Goal: Task Accomplishment & Management: Use online tool/utility

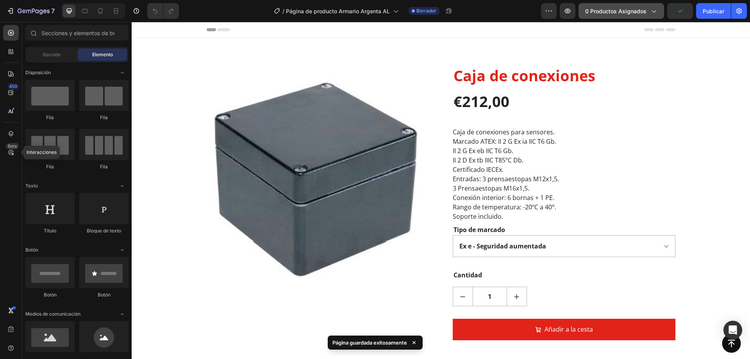
click at [644, 6] on button "0 productos asignados" at bounding box center [621, 11] width 86 height 16
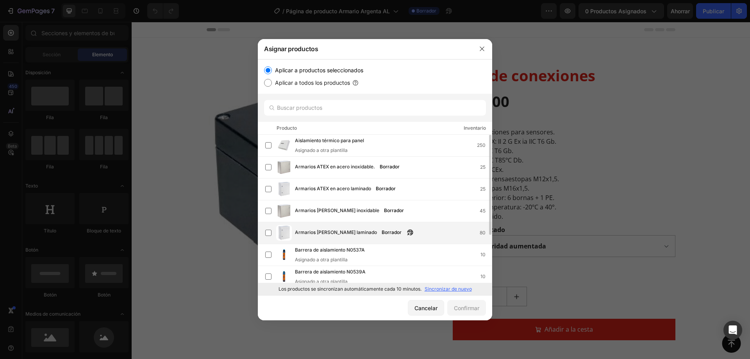
click at [346, 235] on font "Armarios [PERSON_NAME] laminado" at bounding box center [336, 232] width 82 height 6
click at [462, 305] on font "Confirmar" at bounding box center [466, 308] width 25 height 7
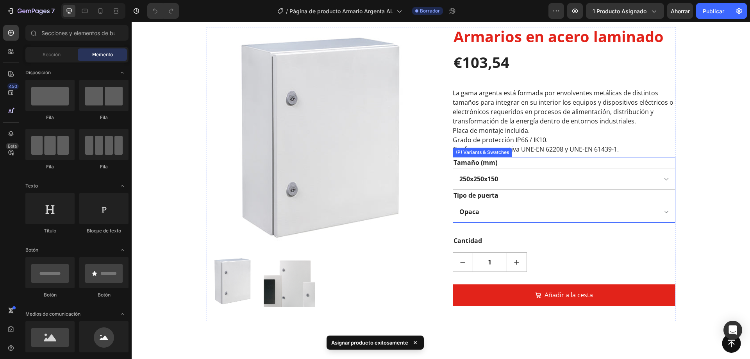
scroll to position [78, 0]
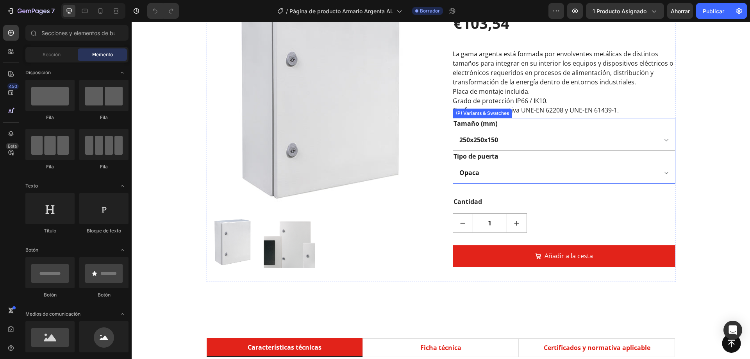
click at [508, 166] on select "Opaca Transparente" at bounding box center [563, 173] width 223 height 22
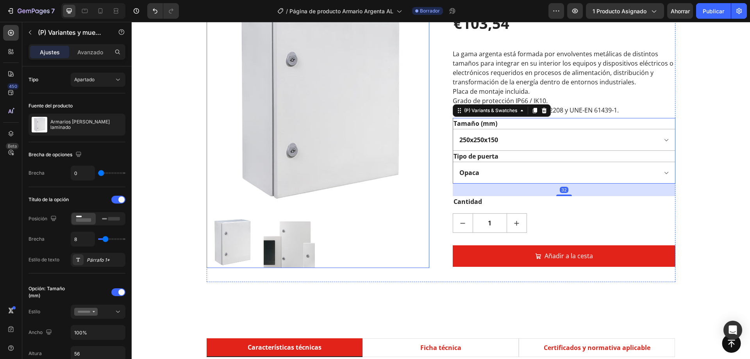
click at [282, 249] on img at bounding box center [289, 242] width 51 height 51
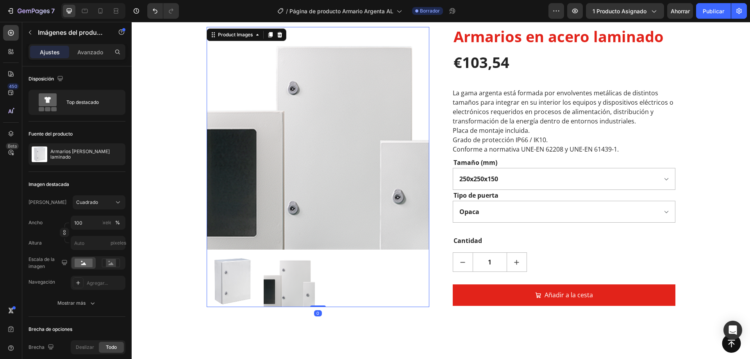
scroll to position [0, 0]
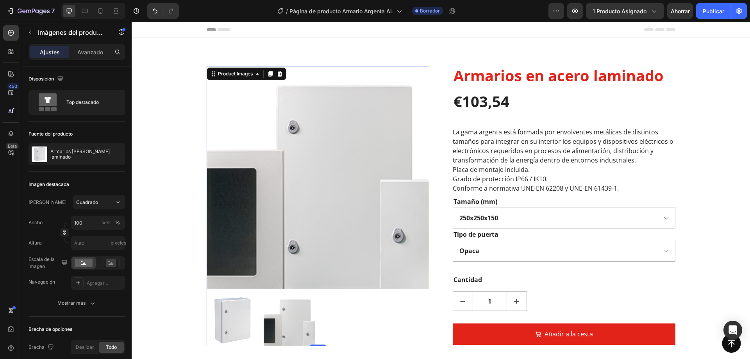
click at [233, 311] on img at bounding box center [232, 320] width 51 height 51
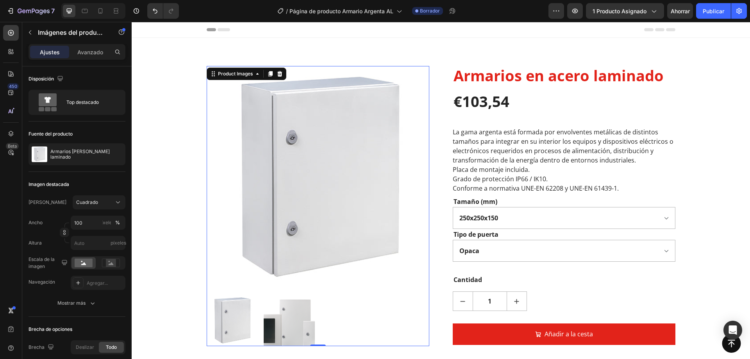
scroll to position [78, 0]
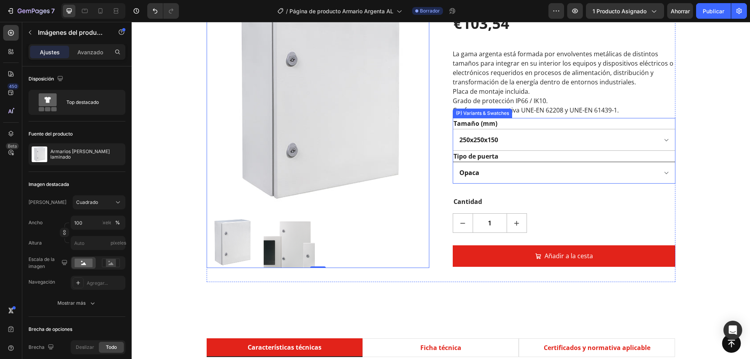
click at [531, 167] on select "Opaca Transparente" at bounding box center [563, 173] width 223 height 22
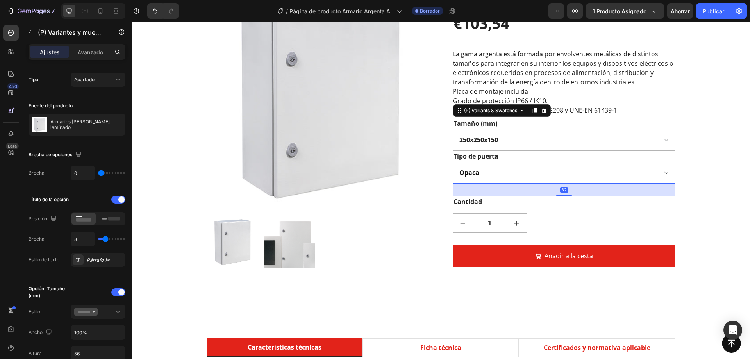
click at [657, 169] on select "Opaca Transparente" at bounding box center [563, 173] width 223 height 22
click at [687, 172] on div "Product Images Armarios en acero laminado (P) Title €103,54 (P) Price (P) Price…" at bounding box center [440, 135] width 606 height 294
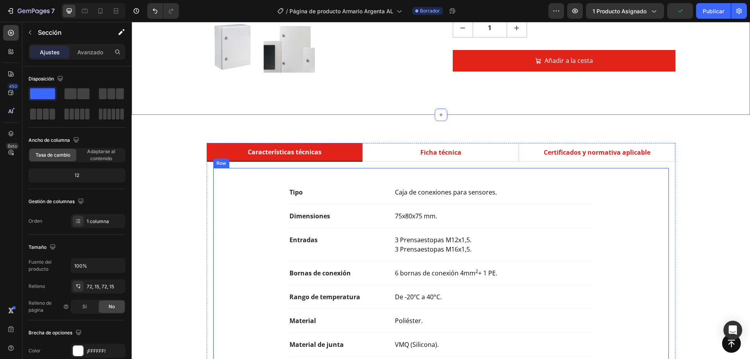
scroll to position [312, 0]
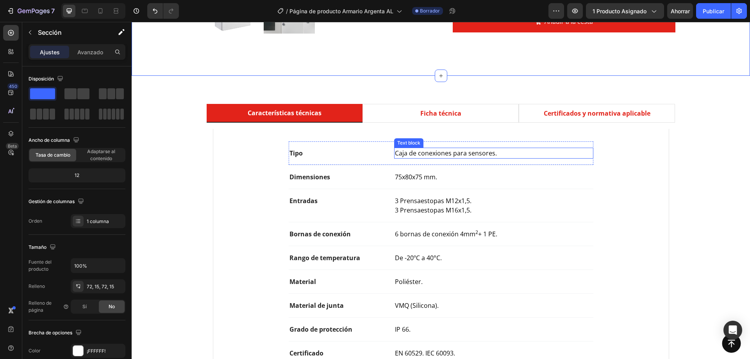
click at [468, 156] on p "Caja de conexiones para sensores." at bounding box center [493, 152] width 197 height 9
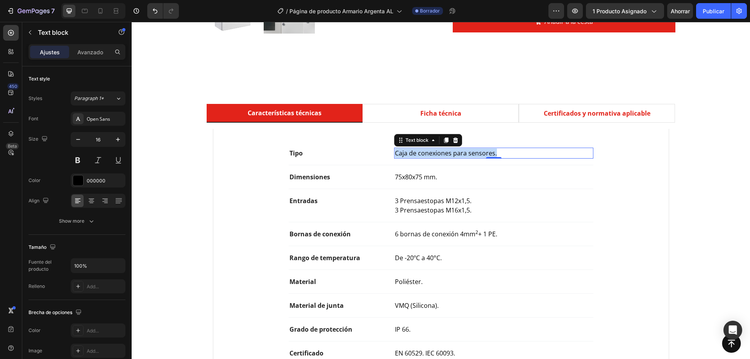
click at [468, 156] on p "Caja de conexiones para sensores." at bounding box center [493, 152] width 197 height 9
click at [706, 226] on div "Características técnicas Ficha técnica Certificados y normativa aplicable Tipo …" at bounding box center [440, 265] width 606 height 323
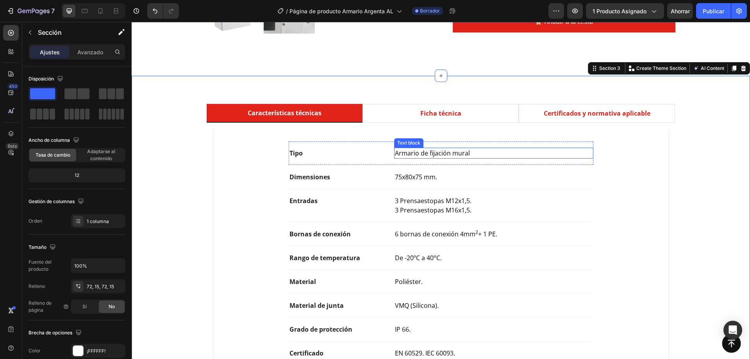
click at [444, 152] on p "Armario de fijación mural" at bounding box center [493, 152] width 197 height 9
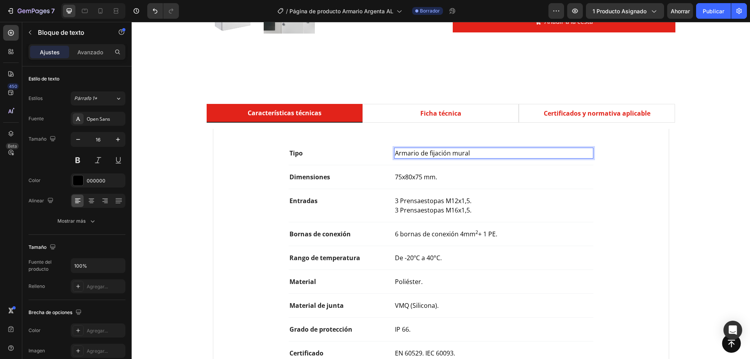
click at [416, 154] on p "Armario de fijación mural" at bounding box center [493, 152] width 197 height 9
click at [496, 152] on p "Armario metálico de fijación mural" at bounding box center [493, 152] width 197 height 9
click at [431, 178] on span "75x80x75 mm." at bounding box center [416, 177] width 42 height 9
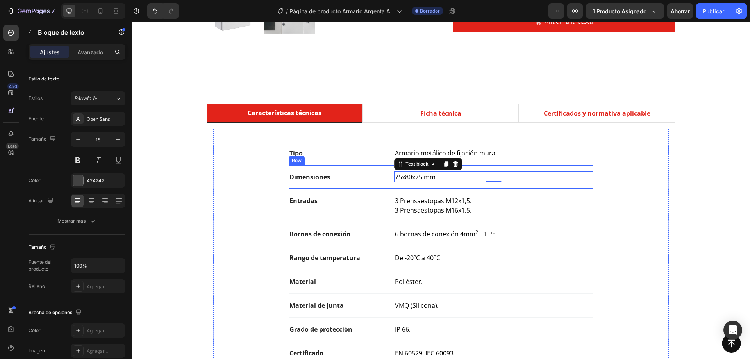
click at [354, 183] on div "Dimensiones Text block 75x80x75 mm. Text block 0 Row" at bounding box center [441, 177] width 305 height 24
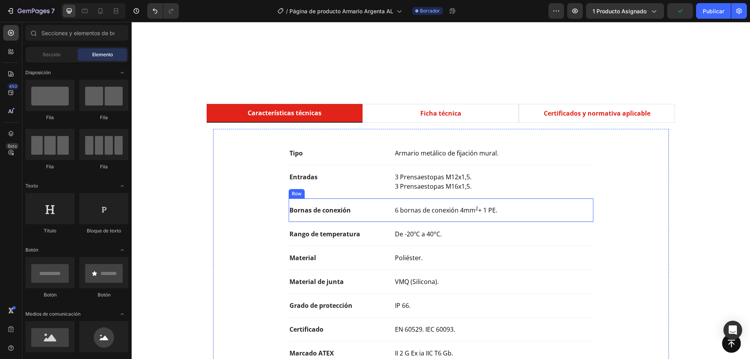
scroll to position [390, 0]
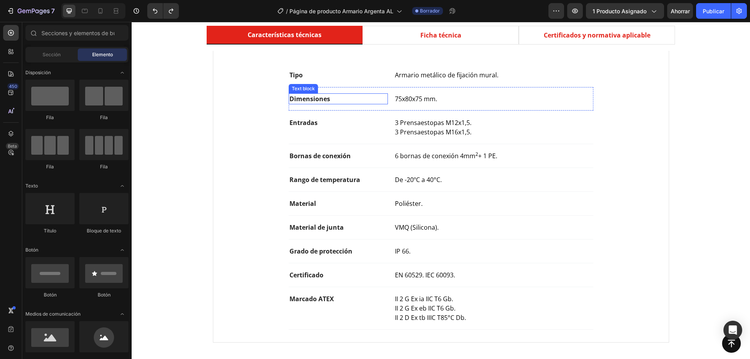
click at [374, 108] on div "Dimensiones Text block 75x80x75 mm. Text block Row" at bounding box center [441, 99] width 305 height 24
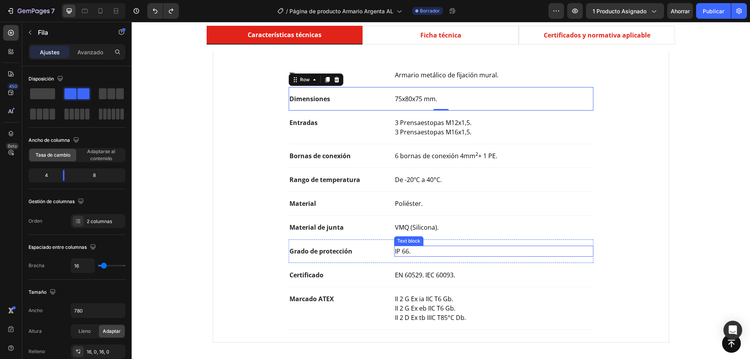
click at [409, 252] on p "IP 66." at bounding box center [493, 250] width 197 height 9
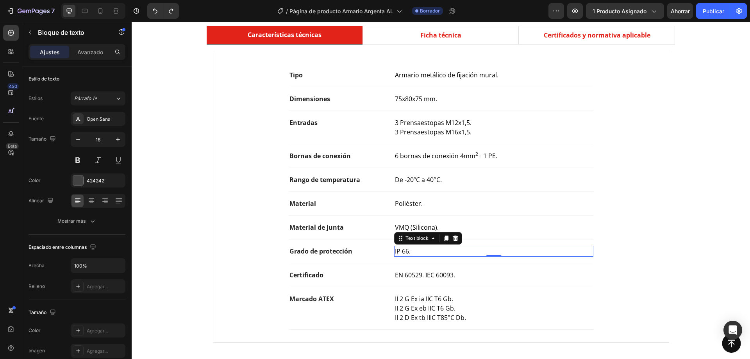
click at [411, 251] on p "IP 66." at bounding box center [493, 250] width 197 height 9
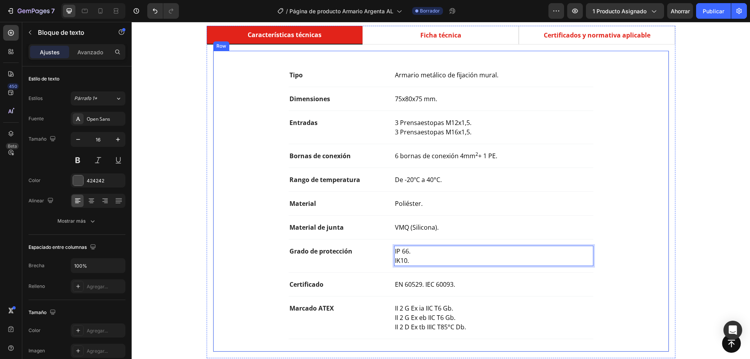
click at [246, 227] on div "Tipo Text block Armario metálico de fijación mural. Text block Row Dimensiones …" at bounding box center [441, 201] width 430 height 276
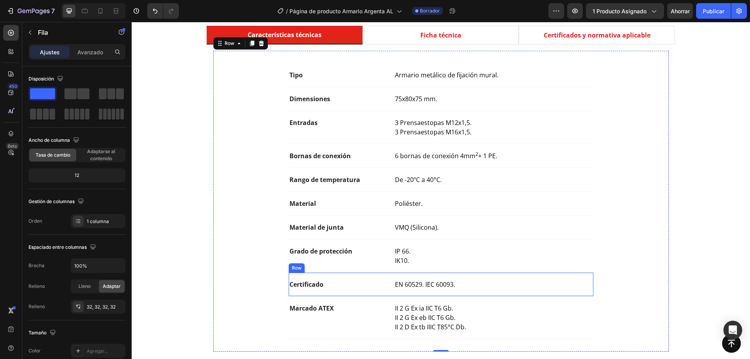
click at [417, 289] on p "EN 60529. IEC 60093." at bounding box center [493, 284] width 197 height 9
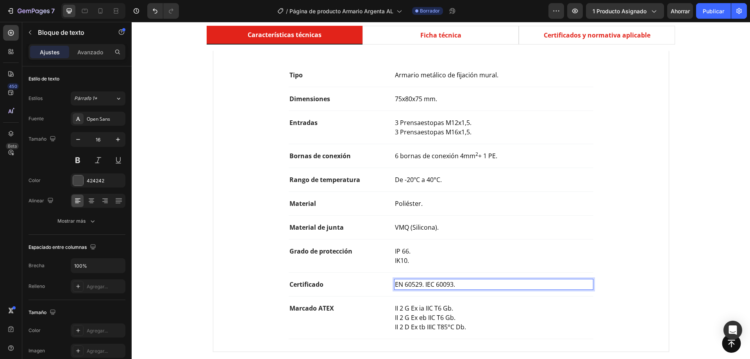
click at [396, 283] on span "EN 60529. IEC 60093." at bounding box center [425, 284] width 60 height 9
click at [395, 285] on span "EN 60529. IEC 60093." at bounding box center [425, 284] width 60 height 9
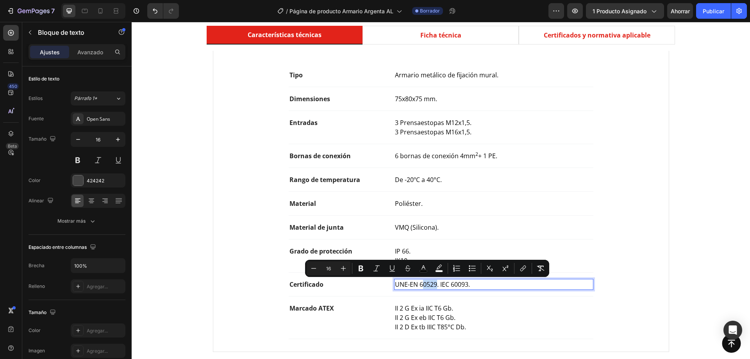
drag, startPoint x: 433, startPoint y: 284, endPoint x: 421, endPoint y: 284, distance: 12.5
click at [421, 284] on span "UNE-EN 60529. IEC 60093." at bounding box center [432, 284] width 75 height 9
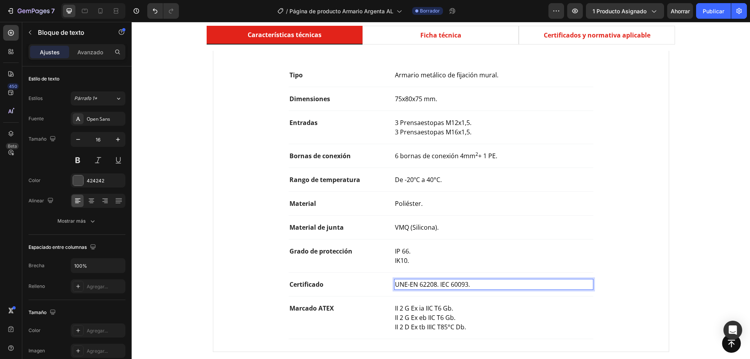
scroll to position [547, 0]
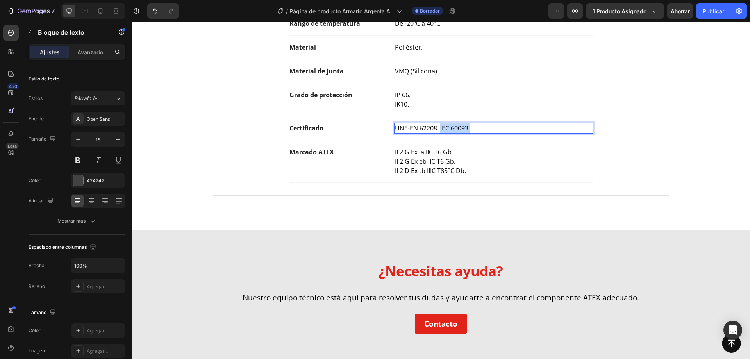
drag, startPoint x: 476, startPoint y: 130, endPoint x: 438, endPoint y: 129, distance: 37.5
click at [438, 129] on p "UNE-EN 62208. IEC 60093." at bounding box center [493, 127] width 197 height 9
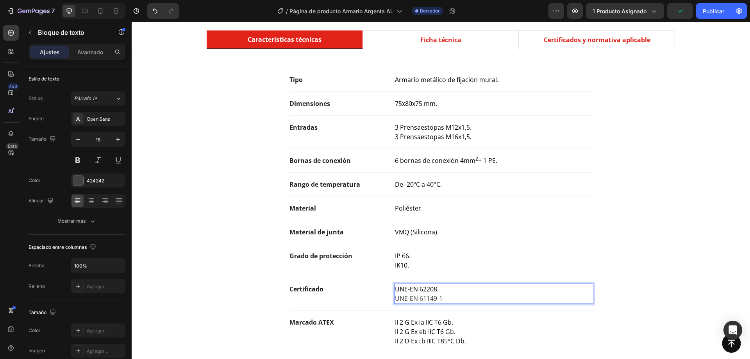
scroll to position [464, 0]
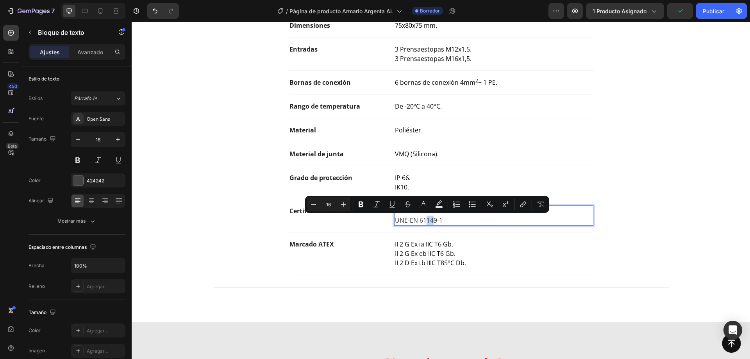
drag, startPoint x: 423, startPoint y: 221, endPoint x: 432, endPoint y: 221, distance: 9.0
click at [432, 221] on p "UNE-EN 61149-1" at bounding box center [493, 220] width 197 height 9
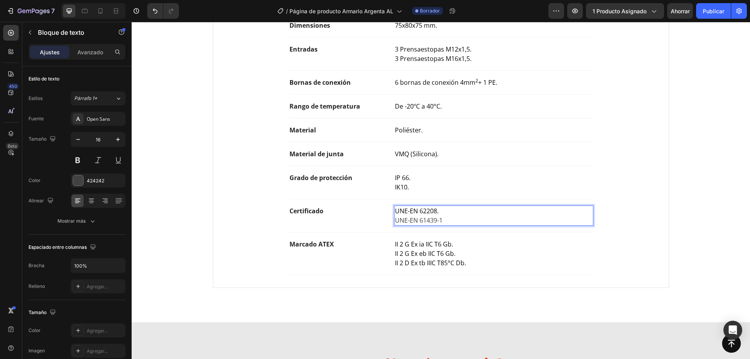
click at [442, 220] on p "UNE-EN 61439-1" at bounding box center [493, 220] width 197 height 9
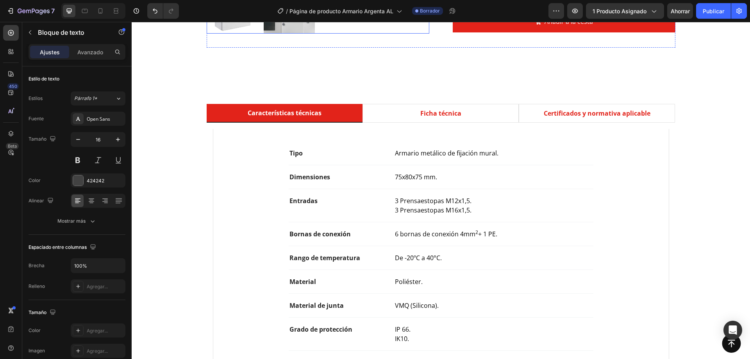
scroll to position [390, 0]
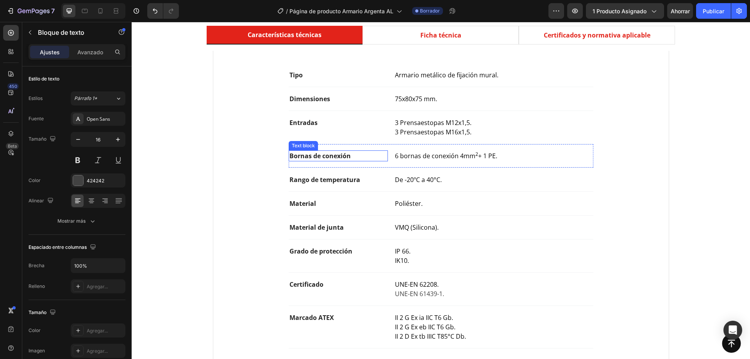
click at [359, 156] on p "Bornas de conexión" at bounding box center [338, 155] width 98 height 9
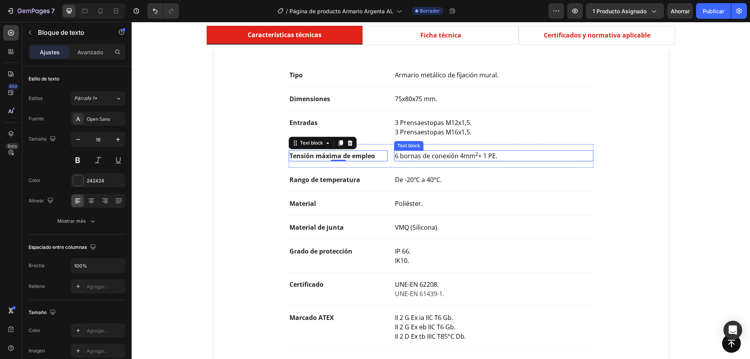
click at [423, 157] on span "6 bornas de conexión 4mm 2 + 1 PE." at bounding box center [446, 155] width 102 height 9
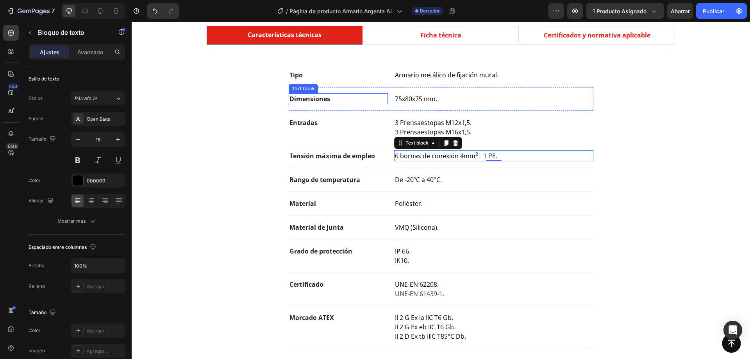
click at [351, 99] on p "Dimensiones" at bounding box center [338, 98] width 98 height 9
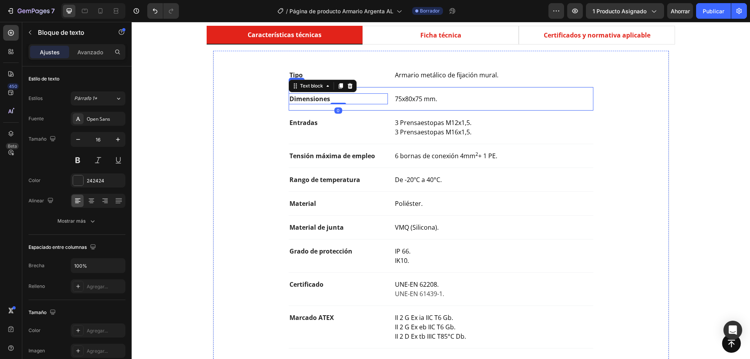
click at [347, 107] on div "Dimensiones Text block 0 75x80x75 mm. Text block Row" at bounding box center [441, 99] width 305 height 24
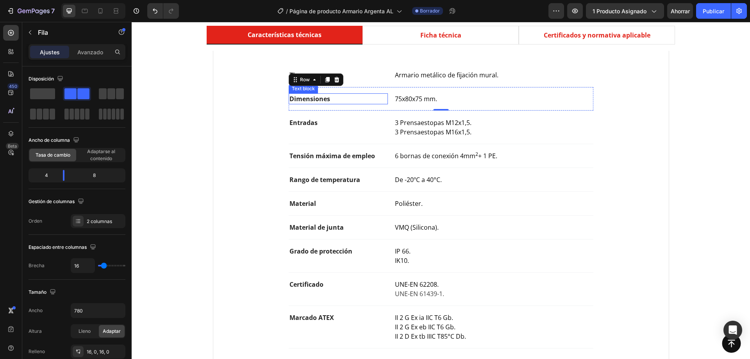
click at [377, 101] on p "Dimensiones" at bounding box center [338, 98] width 98 height 9
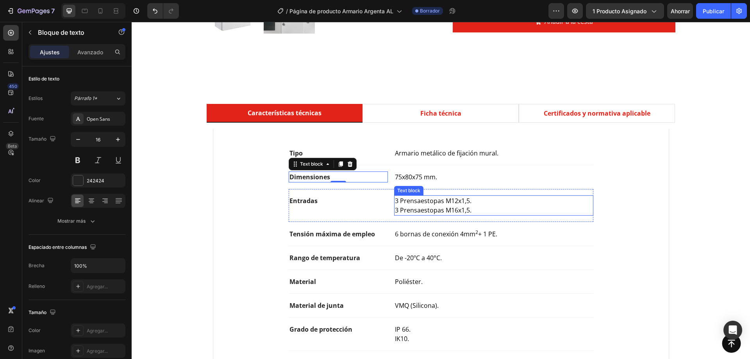
scroll to position [351, 0]
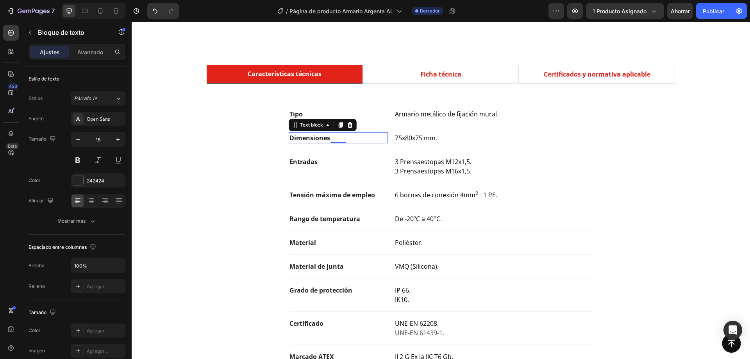
click at [258, 138] on div "Tipo Text block Armario metálico de fijación mural. Text block Row Dimensiones …" at bounding box center [441, 244] width 430 height 285
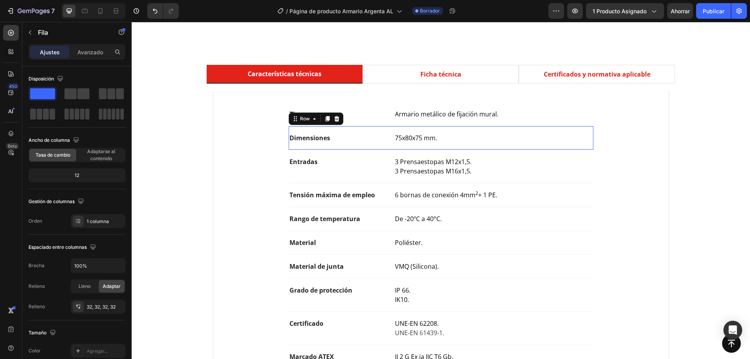
click at [289, 145] on div "Dimensiones Text block 75x80x75 mm. Text block Row 0" at bounding box center [441, 138] width 305 height 24
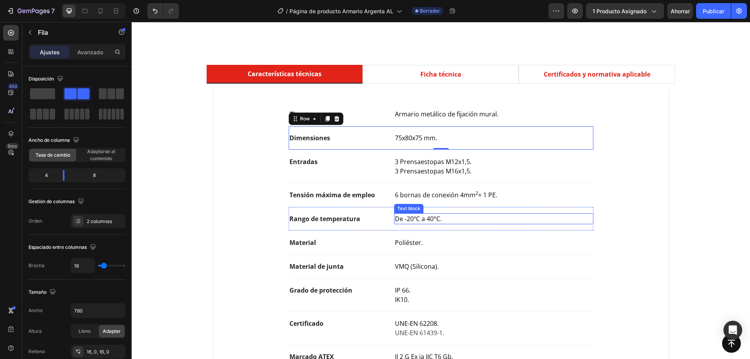
click at [424, 221] on span "De -20ºC a 40°C." at bounding box center [418, 218] width 47 height 9
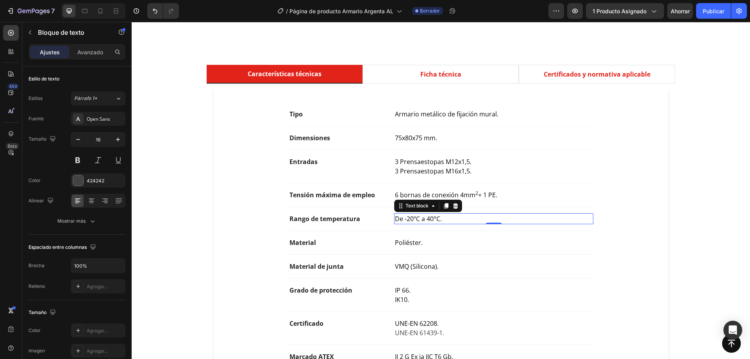
click at [408, 217] on span "De -20ºC a 40°C." at bounding box center [418, 218] width 47 height 9
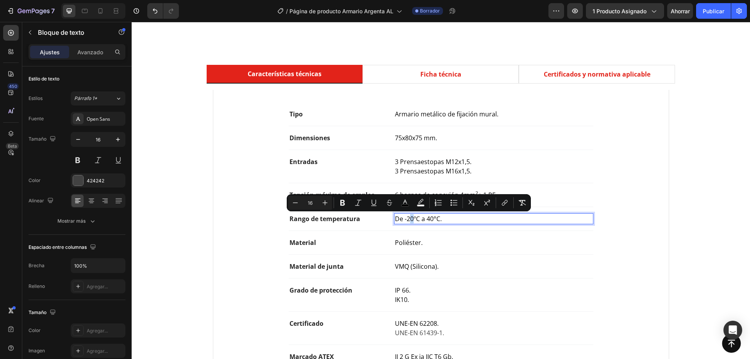
click at [409, 217] on span "De -20ºC a 40°C." at bounding box center [418, 218] width 47 height 9
click at [425, 218] on span "De -25ºC a 40°C." at bounding box center [418, 218] width 47 height 9
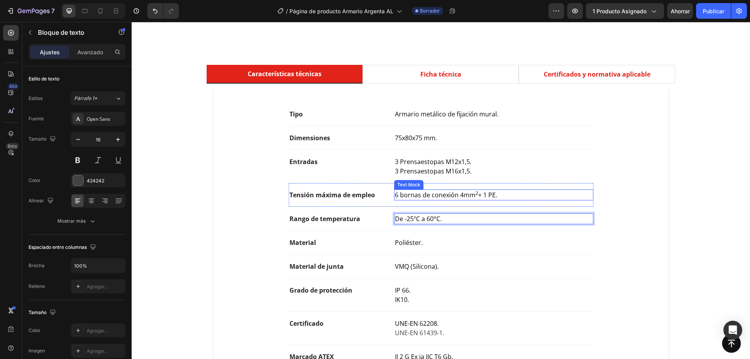
click at [413, 199] on span "6 bornas de conexión 4mm 2 + 1 PE." at bounding box center [446, 195] width 102 height 9
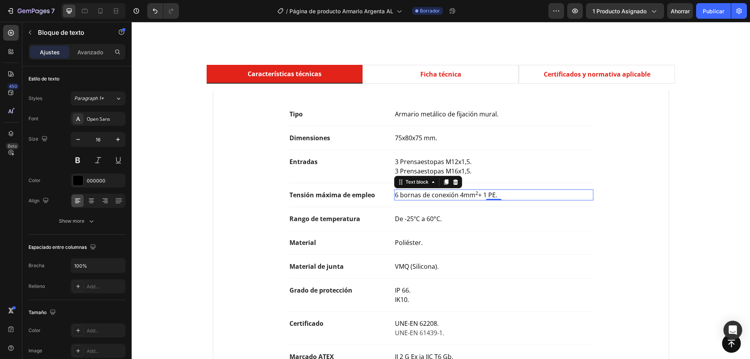
click at [413, 199] on span "6 bornas de conexión 4mm 2 + 1 PE." at bounding box center [446, 195] width 102 height 9
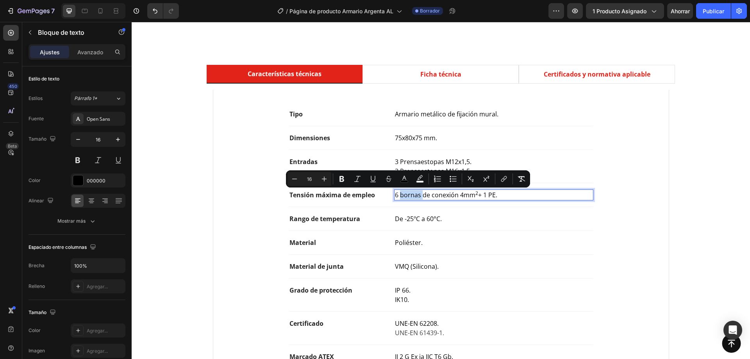
click at [413, 199] on span "6 bornas de conexión 4mm 2 + 1 PE." at bounding box center [446, 195] width 102 height 9
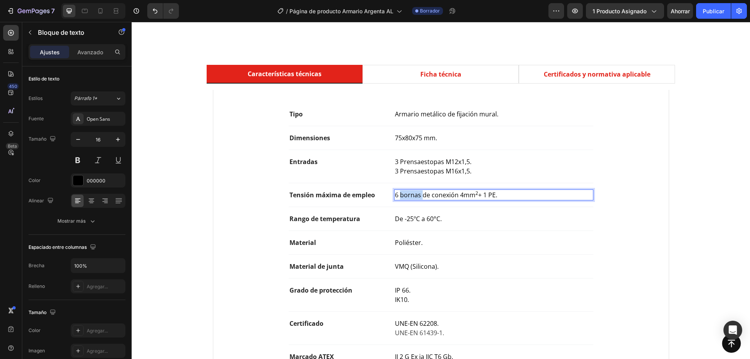
click at [413, 199] on span "6 bornas de conexión 4mm 2 + 1 PE." at bounding box center [446, 195] width 102 height 9
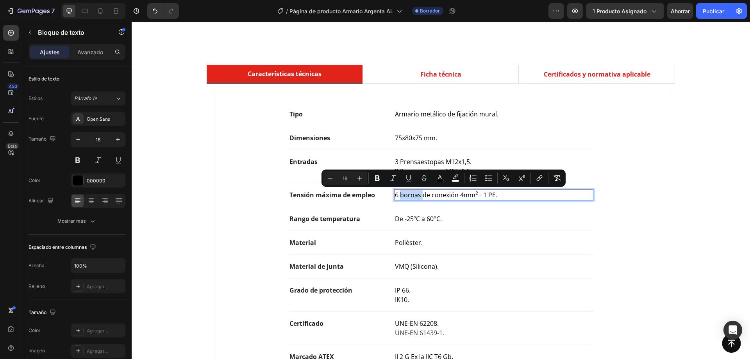
click at [413, 199] on span "6 bornas de conexión 4mm 2 + 1 PE." at bounding box center [446, 195] width 102 height 9
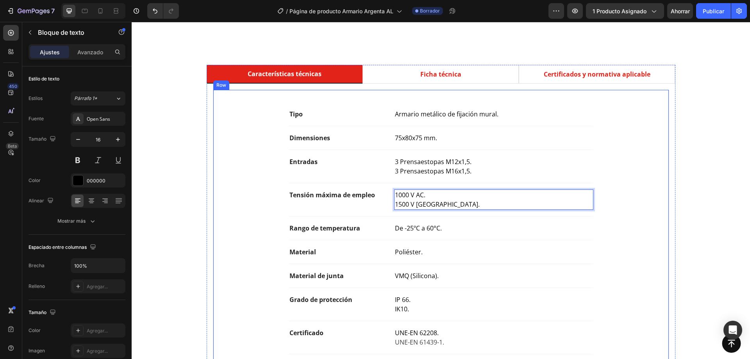
click at [246, 217] on div "Tipo Text block Armario metálico de fijación mural. Text block Row Dimensiones …" at bounding box center [441, 249] width 430 height 294
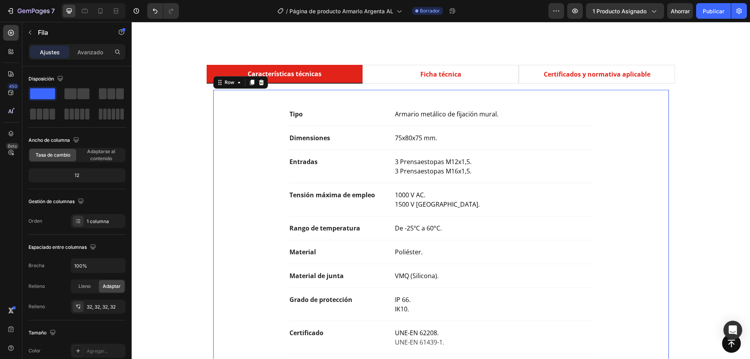
click at [427, 136] on span "75x80x75 mm." at bounding box center [416, 138] width 42 height 9
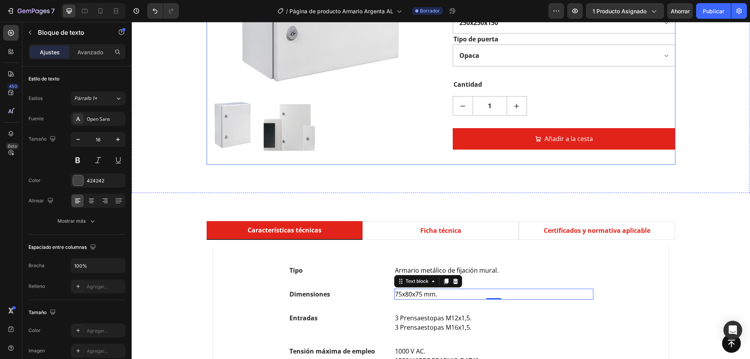
scroll to position [312, 0]
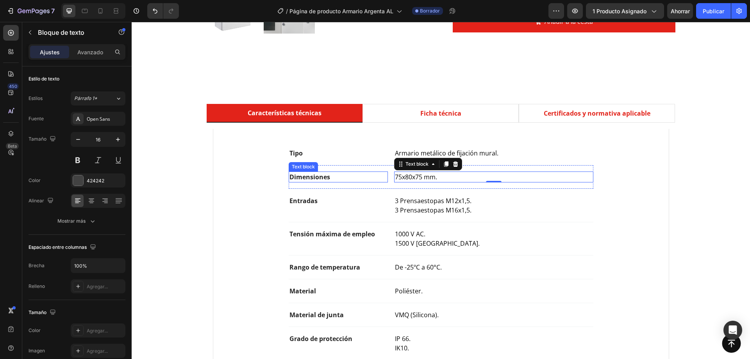
click at [328, 178] on p "Dimensiones" at bounding box center [338, 176] width 98 height 9
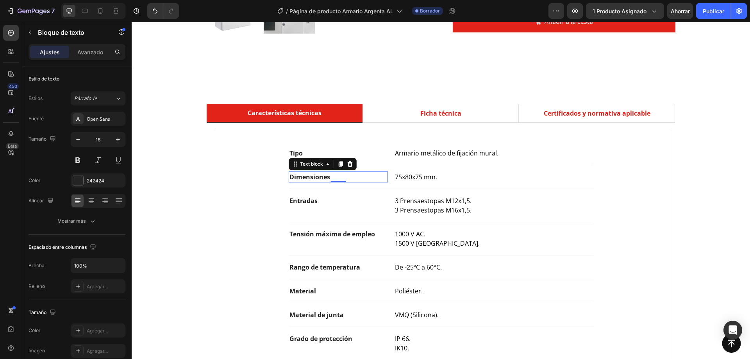
click at [353, 176] on p "Dimensiones" at bounding box center [338, 176] width 98 height 9
click at [322, 178] on strong "Dimensiones" at bounding box center [309, 177] width 41 height 9
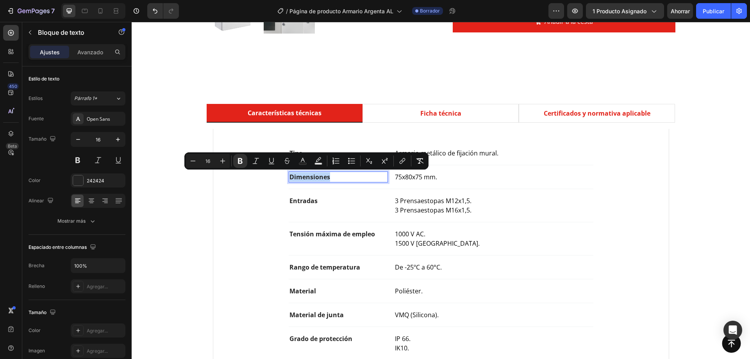
click at [322, 178] on strong "Dimensiones" at bounding box center [309, 177] width 41 height 9
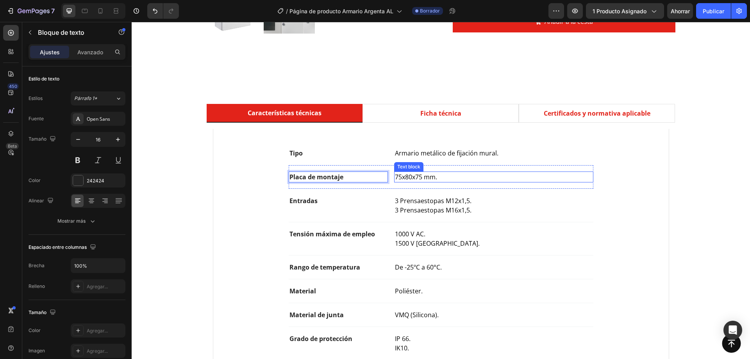
click at [420, 177] on span "75x80x75 mm." at bounding box center [416, 177] width 42 height 9
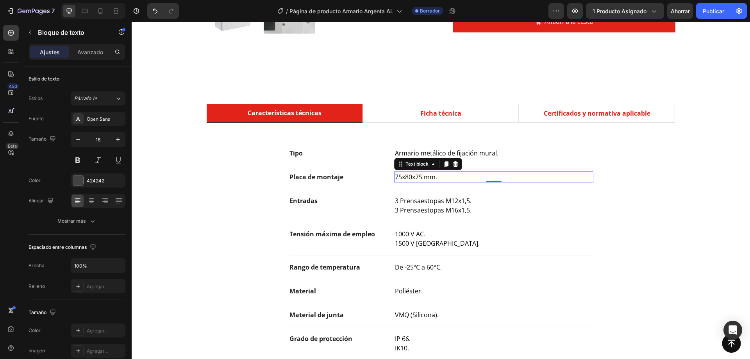
click at [420, 177] on span "75x80x75 mm." at bounding box center [416, 177] width 42 height 9
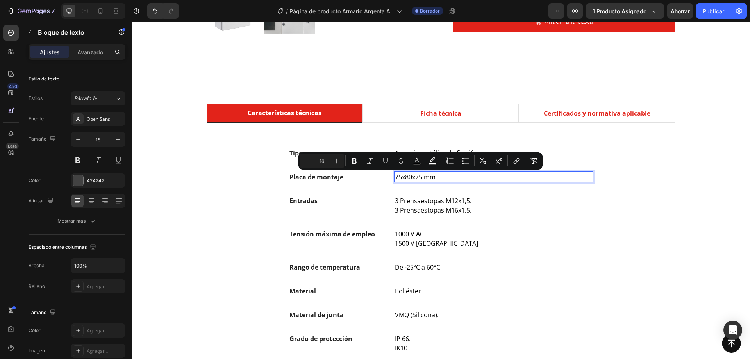
click at [425, 177] on span "75x80x75 mm." at bounding box center [416, 177] width 42 height 9
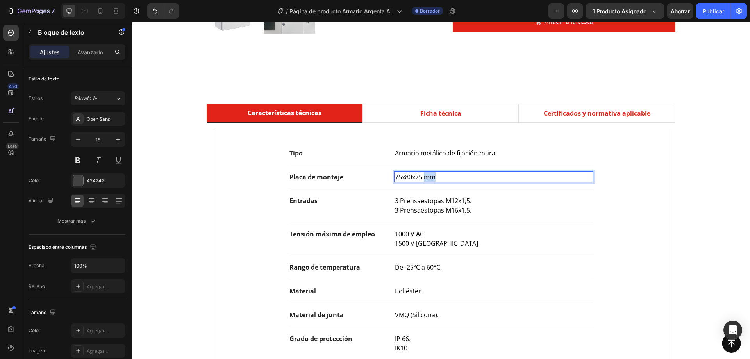
click at [425, 177] on span "75x80x75 mm." at bounding box center [416, 177] width 42 height 9
click at [419, 179] on p "Incluida." at bounding box center [493, 176] width 197 height 9
click at [522, 176] on p "Incluida con bolsa de accesorios." at bounding box center [493, 176] width 197 height 9
click at [331, 178] on strong "Placa de montaje" at bounding box center [316, 177] width 54 height 9
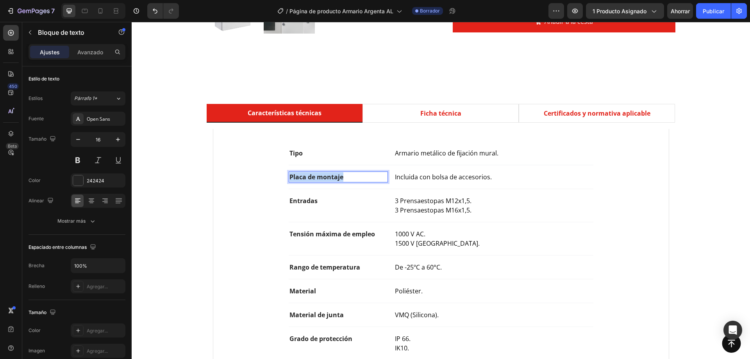
click at [331, 178] on strong "Placa de montaje" at bounding box center [316, 177] width 54 height 9
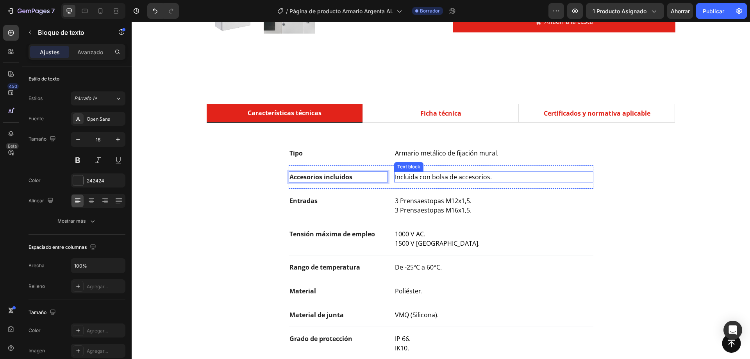
click at [395, 176] on span "Incluida con bolsa de accesorios." at bounding box center [443, 177] width 97 height 9
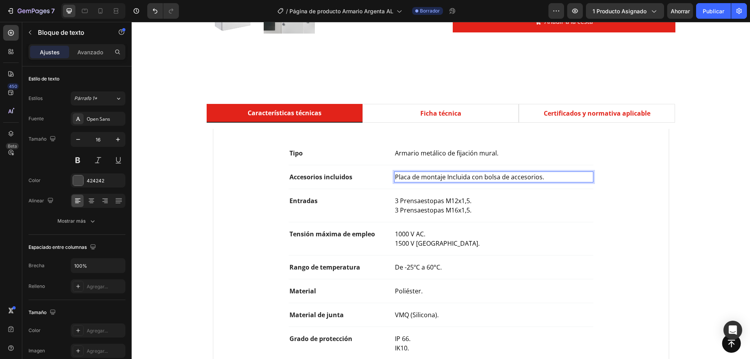
click at [468, 176] on span "Placa de montaje Incluida con bolsa de accesorios." at bounding box center [469, 177] width 149 height 9
click at [517, 174] on p "Placa de montaje y bolsa de accesorios." at bounding box center [493, 176] width 197 height 9
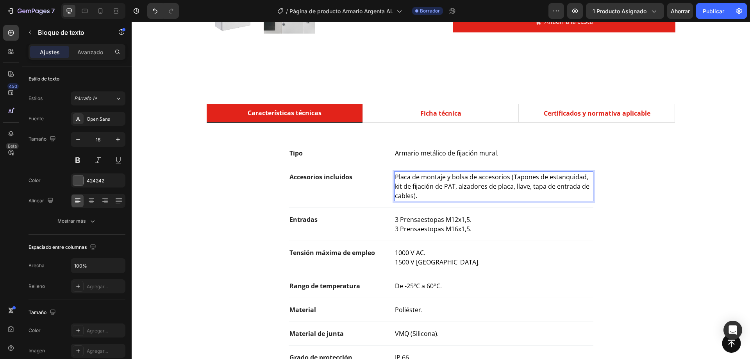
click at [440, 190] on span "Placa de montaje y bolsa de accesorios (Tapones de estanquidad, kit de fijación…" at bounding box center [493, 186] width 196 height 27
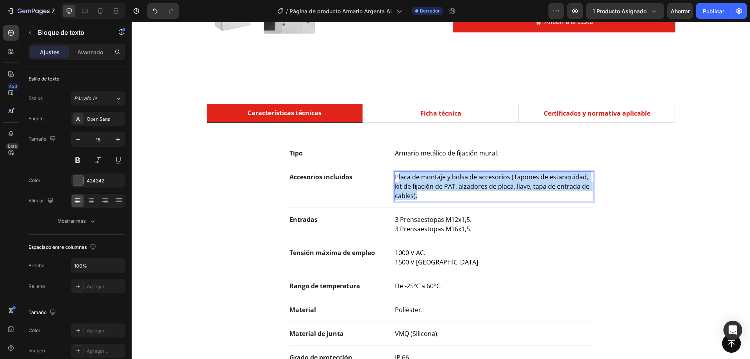
drag, startPoint x: 422, startPoint y: 194, endPoint x: 396, endPoint y: 173, distance: 33.9
click at [396, 173] on p "Placa de montaje y bolsa de accesorios (Tapones de estanquidad, kit de fijación…" at bounding box center [493, 186] width 197 height 28
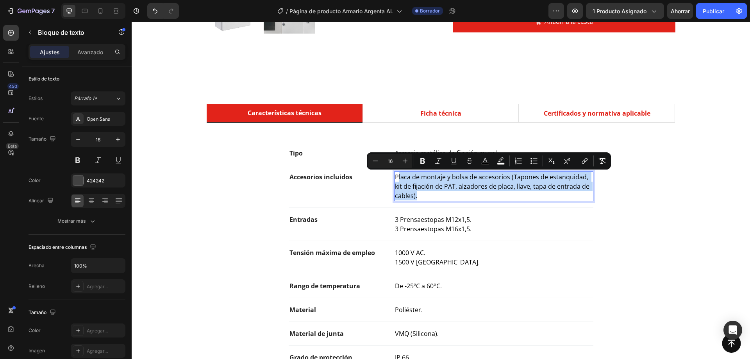
click at [402, 182] on span "Placa de montaje y bolsa de accesorios (Tapones de estanquidad, kit de fijación…" at bounding box center [493, 186] width 196 height 27
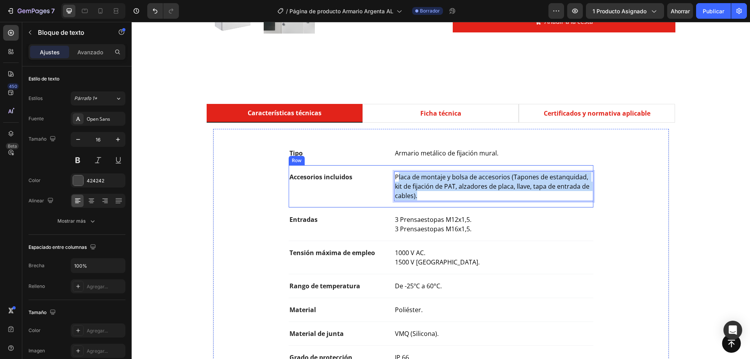
drag, startPoint x: 420, startPoint y: 194, endPoint x: 388, endPoint y: 173, distance: 38.3
click at [388, 173] on div "Accesorios incluidos Text block Placa de montaje y bolsa de accesorios (Tapones…" at bounding box center [441, 186] width 305 height 43
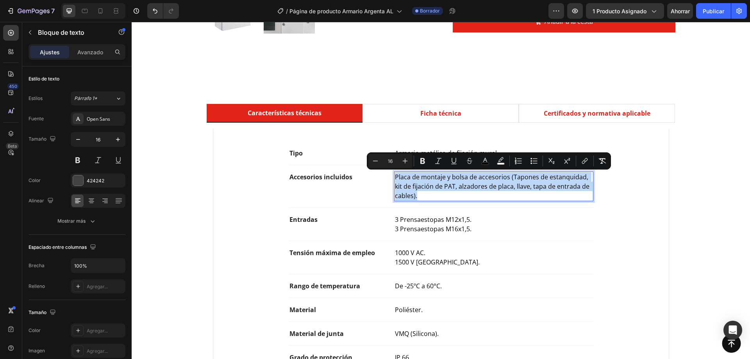
drag, startPoint x: 553, startPoint y: 184, endPoint x: 497, endPoint y: 185, distance: 56.2
click at [497, 185] on span "Placa de montaje y bolsa de accesorios (Tapones de estanquidad, kit de fijación…" at bounding box center [493, 186] width 196 height 27
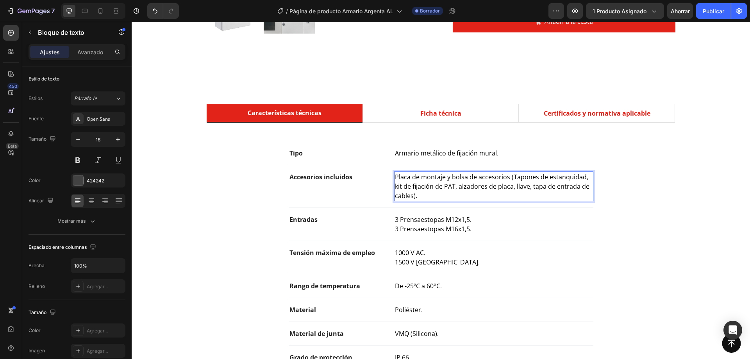
click at [424, 197] on p "Placa de montaje y bolsa de accesorios (Tapones de estanquidad, kit de fijación…" at bounding box center [493, 186] width 197 height 28
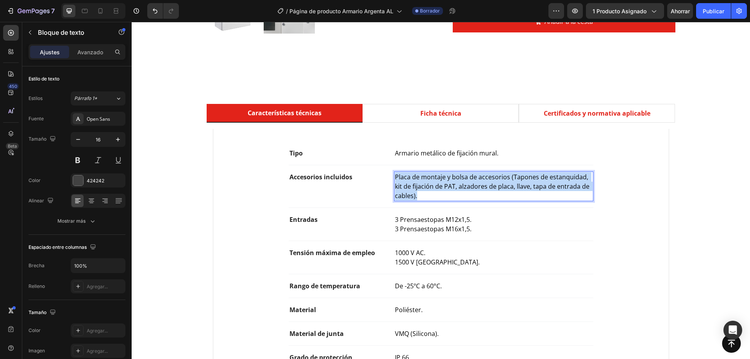
click at [424, 197] on p "Placa de montaje y bolsa de accesorios (Tapones de estanquidad, kit de fijación…" at bounding box center [493, 186] width 197 height 28
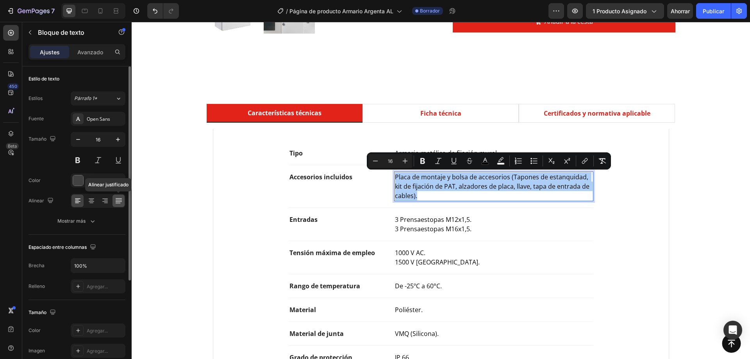
click at [120, 202] on icon at bounding box center [119, 201] width 8 height 8
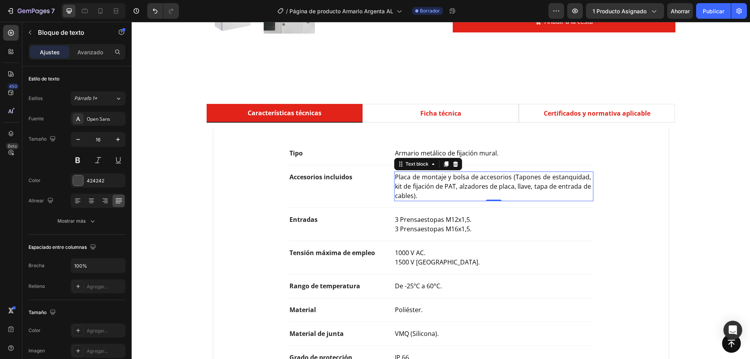
click at [445, 193] on p "Placa de montaje y bolsa de accesorios (Tapones de estanquidad, kit de fijación…" at bounding box center [493, 186] width 197 height 28
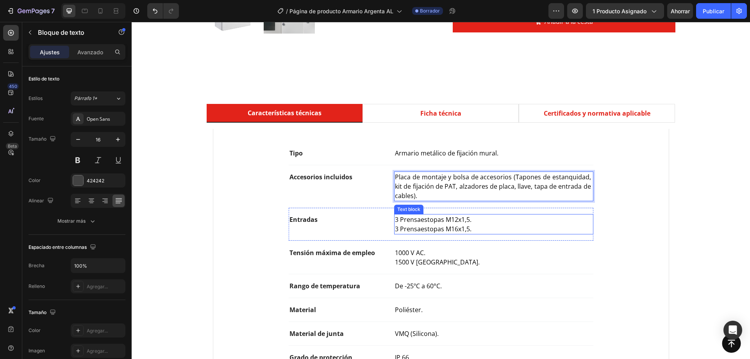
click at [453, 223] on p "3 Prensaestopas M12x1,5." at bounding box center [493, 219] width 197 height 9
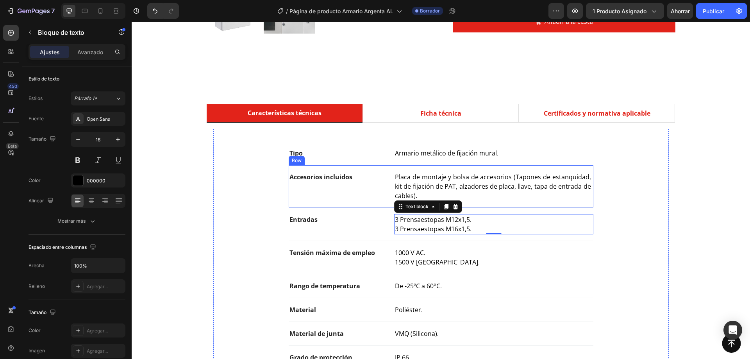
click at [318, 201] on div "Accesorios incluidos Text block Placa de montaje y bolsa de accesorios (Tapones…" at bounding box center [441, 186] width 305 height 43
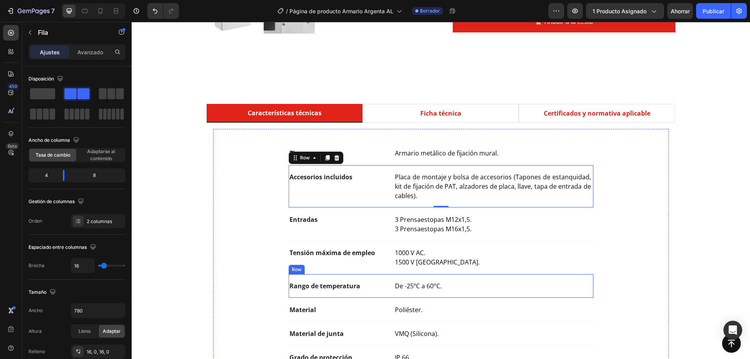
scroll to position [351, 0]
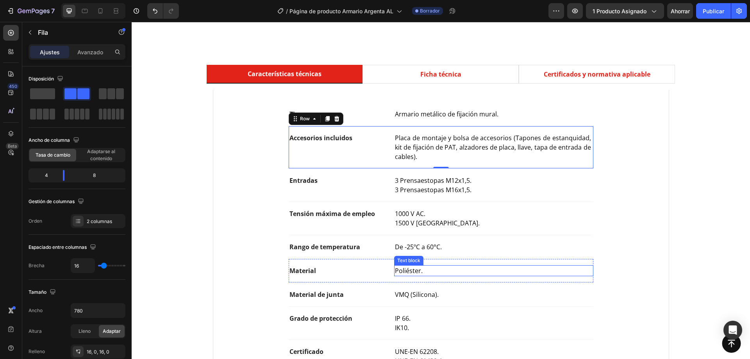
click at [405, 272] on span "Poliéster." at bounding box center [409, 270] width 28 height 9
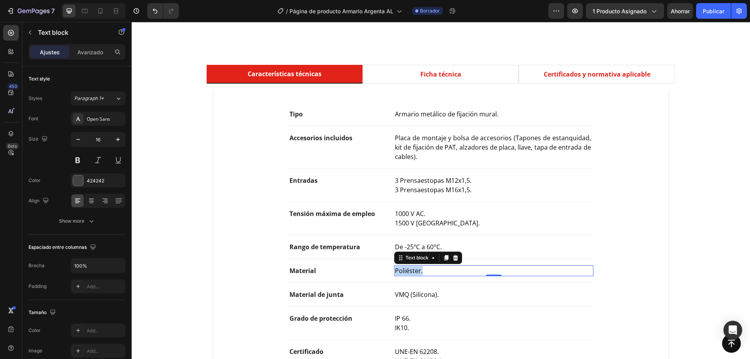
click at [405, 272] on span "Poliéster." at bounding box center [409, 270] width 28 height 9
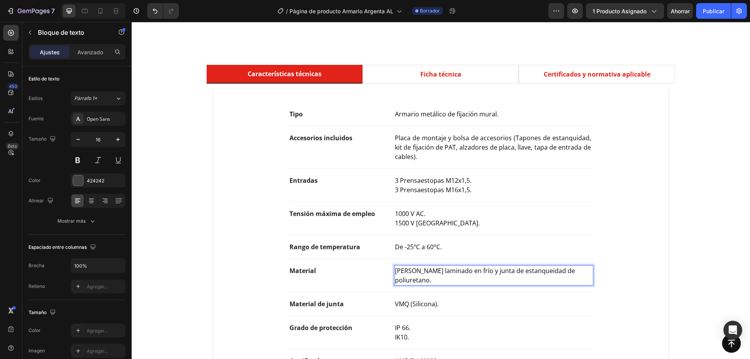
click at [438, 274] on span "[PERSON_NAME] laminado en frío y junta de estanqueidad de poliuretano." at bounding box center [486, 275] width 182 height 18
click at [447, 281] on p "[PERSON_NAME] laminado en frío y junta de estanqueidad de poliuretano." at bounding box center [493, 275] width 197 height 19
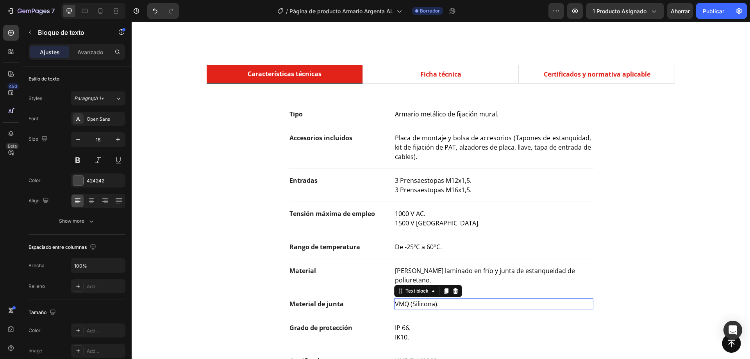
click at [435, 303] on span "VMQ (Silicona)." at bounding box center [417, 303] width 44 height 9
click at [480, 285] on p "[PERSON_NAME] laminado en frío y junta de estanqueidad de poliuretano." at bounding box center [493, 275] width 197 height 19
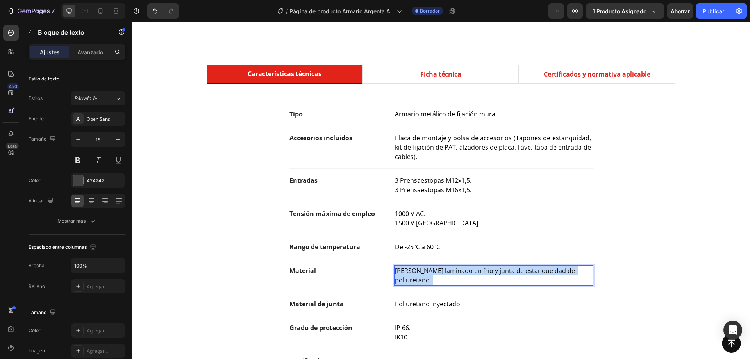
drag, startPoint x: 480, startPoint y: 282, endPoint x: 489, endPoint y: 271, distance: 14.1
click at [489, 271] on p "[PERSON_NAME] laminado en frío y junta de estanqueidad de poliuretano." at bounding box center [493, 275] width 197 height 19
drag, startPoint x: 491, startPoint y: 276, endPoint x: 486, endPoint y: 269, distance: 8.6
click at [486, 269] on p "[PERSON_NAME] laminado en frío y junta de estanqueidad de poliuretano." at bounding box center [493, 275] width 197 height 19
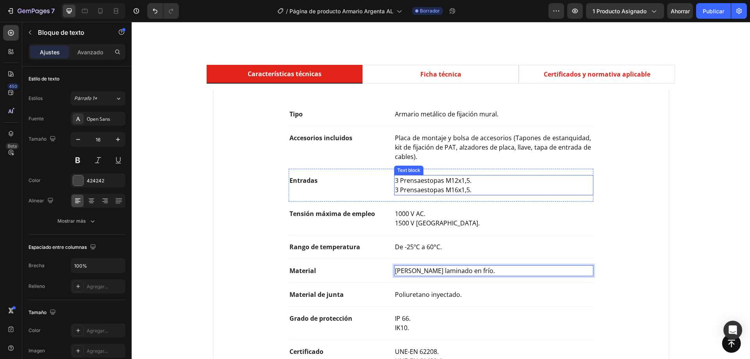
click at [402, 193] on p "3 Prensaestopas M16x1,5." at bounding box center [493, 189] width 197 height 9
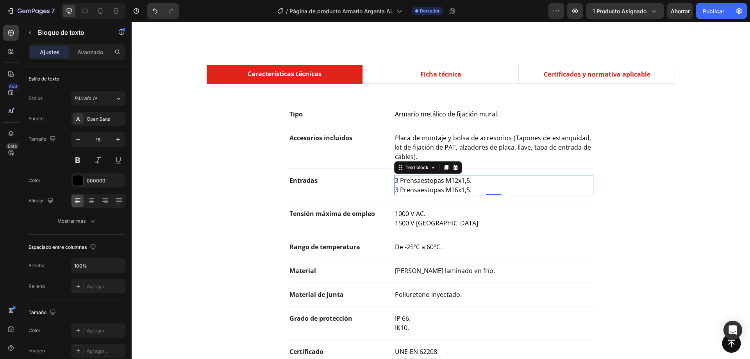
click at [433, 189] on p "3 Prensaestopas M16x1,5." at bounding box center [493, 189] width 197 height 9
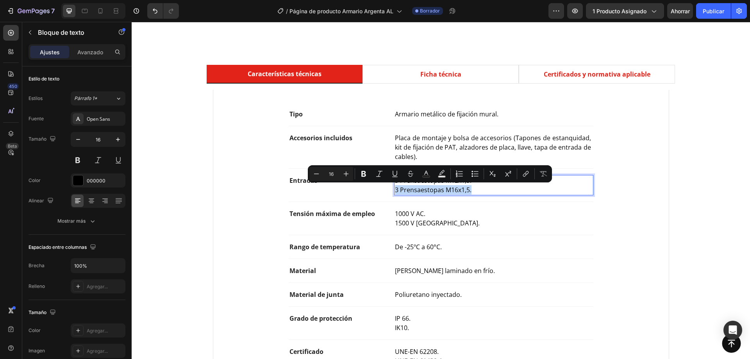
click at [433, 189] on p "3 Prensaestopas M16x1,5." at bounding box center [493, 189] width 197 height 9
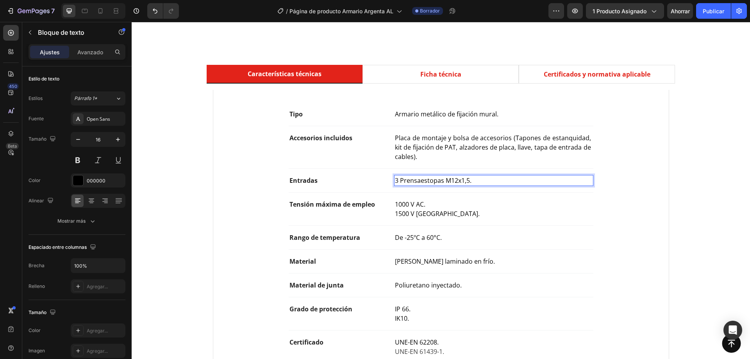
click at [440, 180] on p "3 Prensaestopas M12x1,5." at bounding box center [493, 180] width 197 height 9
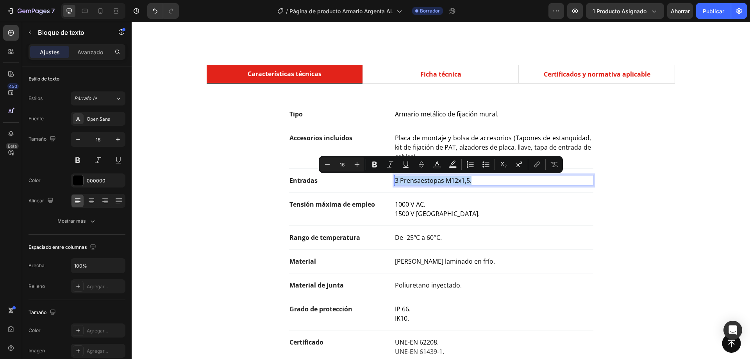
click at [440, 180] on p "3 Prensaestopas M12x1,5." at bounding box center [493, 180] width 197 height 9
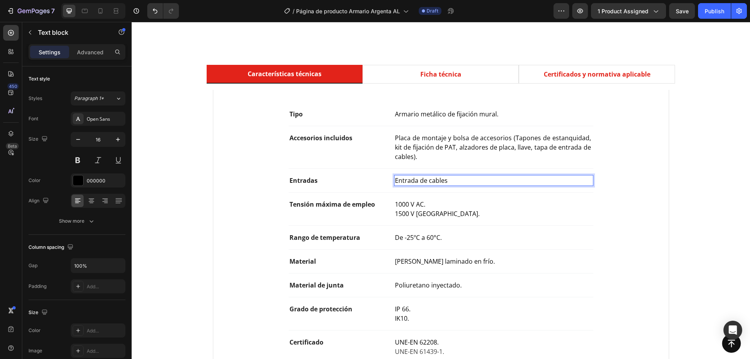
click at [451, 176] on p "Entrada de cables" at bounding box center [493, 180] width 197 height 9
drag, startPoint x: 451, startPoint y: 180, endPoint x: 385, endPoint y: 183, distance: 65.6
click at [385, 183] on div "Entradas Text block Entrada de cables Text block 0 Row" at bounding box center [441, 181] width 305 height 24
click at [347, 189] on div "Entradas Text block Text block 0 Row" at bounding box center [441, 181] width 305 height 24
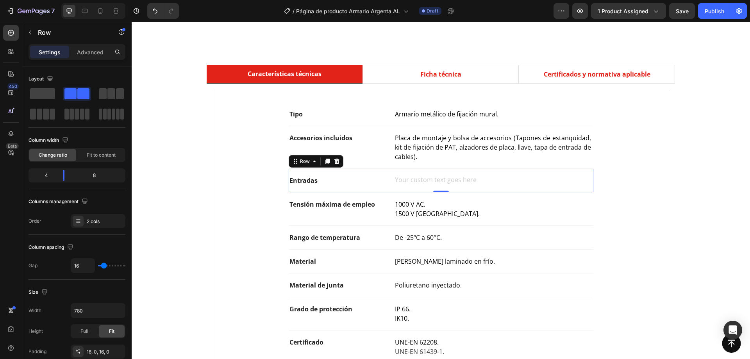
click at [305, 179] on strong "Entradas" at bounding box center [303, 180] width 28 height 9
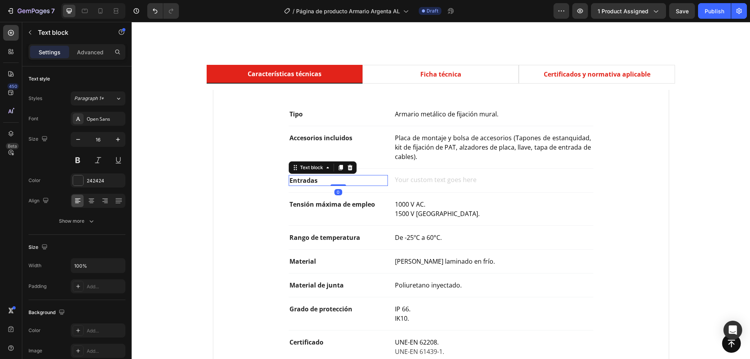
click at [310, 185] on div "Entradas" at bounding box center [339, 180] width 100 height 11
click at [312, 182] on strong "Entradas" at bounding box center [303, 180] width 28 height 9
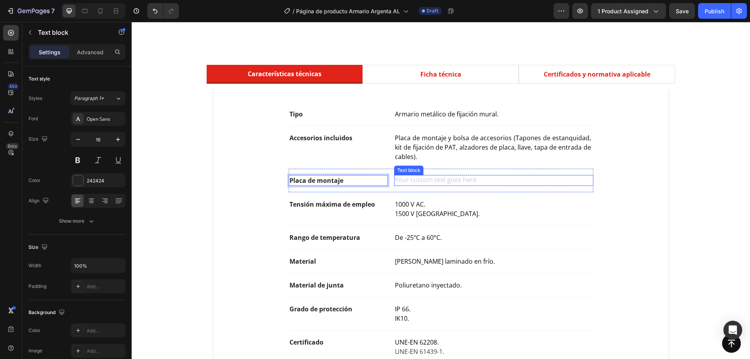
click at [443, 179] on div "Rich Text Editor. Editing area: main" at bounding box center [493, 180] width 199 height 11
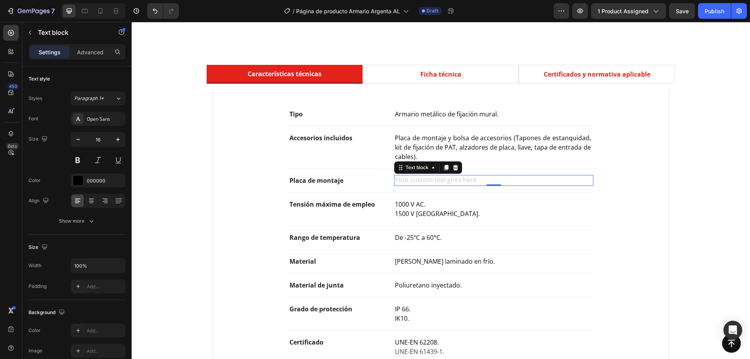
click at [443, 179] on div "Rich Text Editor. Editing area: main" at bounding box center [493, 180] width 199 height 11
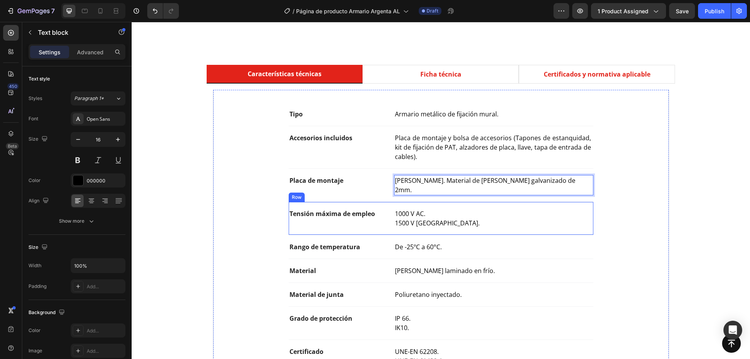
drag, startPoint x: 443, startPoint y: 225, endPoint x: 432, endPoint y: 239, distance: 17.5
click at [442, 226] on div "Tipo Text block Armario metálico de fijación mural. Text block Row Accesorios i…" at bounding box center [441, 258] width 430 height 313
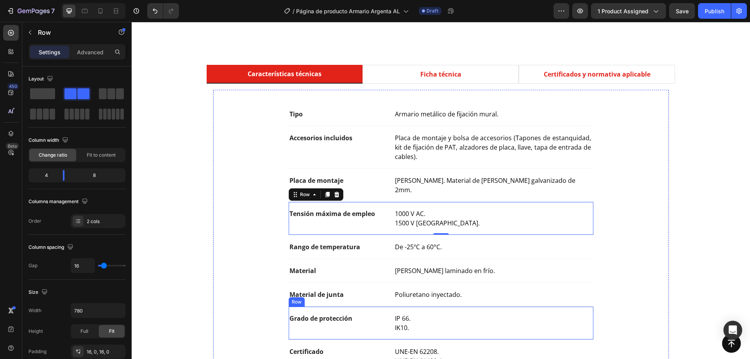
click at [422, 314] on p "IP 66." at bounding box center [493, 318] width 197 height 9
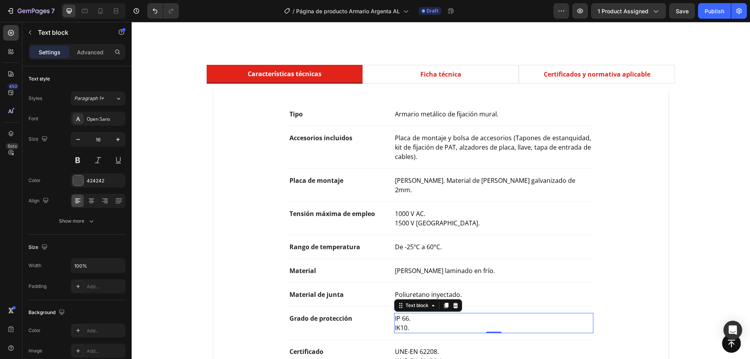
click at [450, 266] on div "[PERSON_NAME] laminado en frío." at bounding box center [493, 270] width 199 height 11
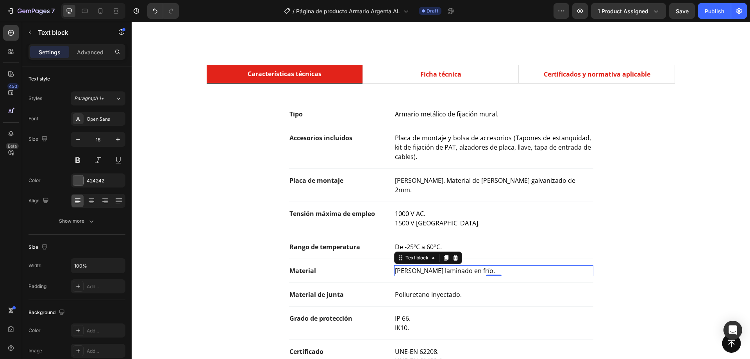
click at [360, 259] on div "Material Text block [PERSON_NAME] laminado en frío. Text block 0 Row" at bounding box center [441, 271] width 305 height 24
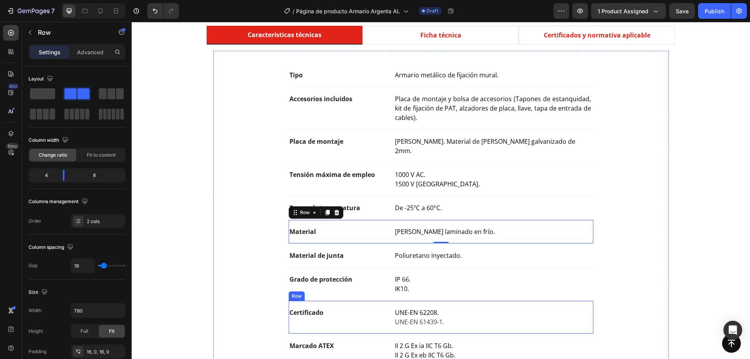
scroll to position [429, 0]
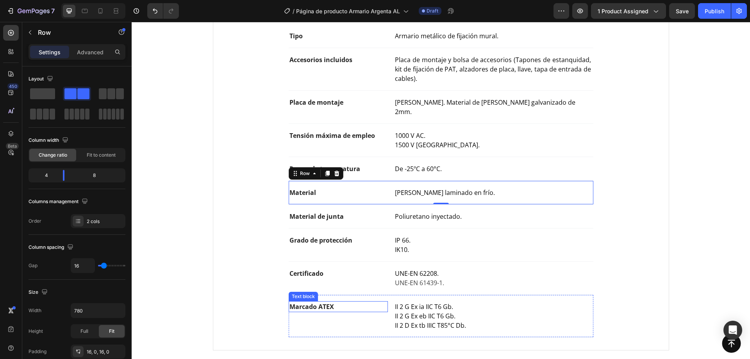
click at [301, 302] on strong "Marcado ATEX" at bounding box center [311, 306] width 45 height 9
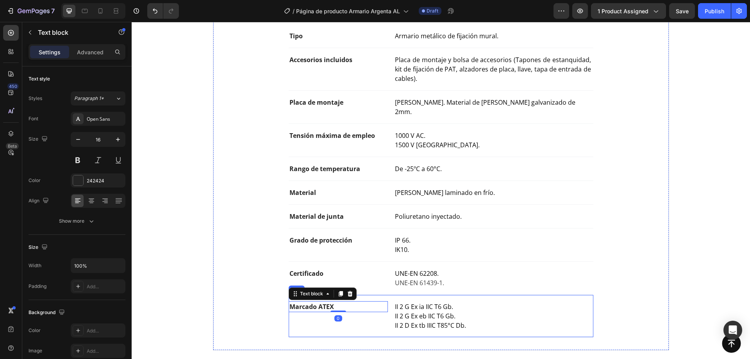
click at [385, 316] on div "Marcado ATEX Text block 0 II 2 G Ex ia IIC T6 Gb. II 2 G Ex eb IIC T6 Gb. II 2 …" at bounding box center [441, 316] width 305 height 43
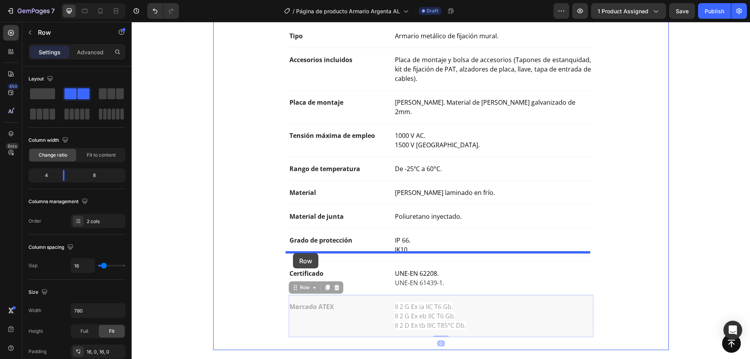
drag, startPoint x: 290, startPoint y: 280, endPoint x: 293, endPoint y: 253, distance: 26.7
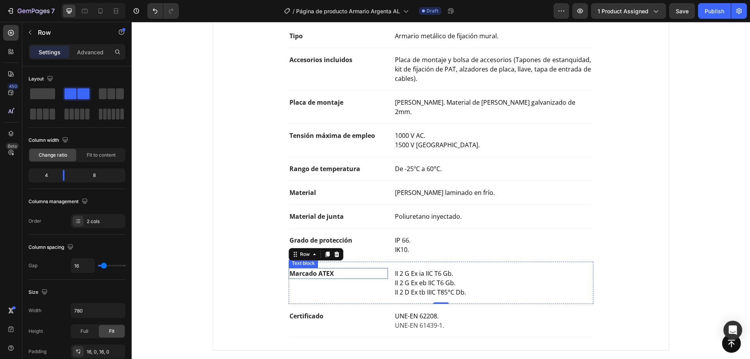
click at [328, 269] on strong "Marcado ATEX" at bounding box center [311, 273] width 45 height 9
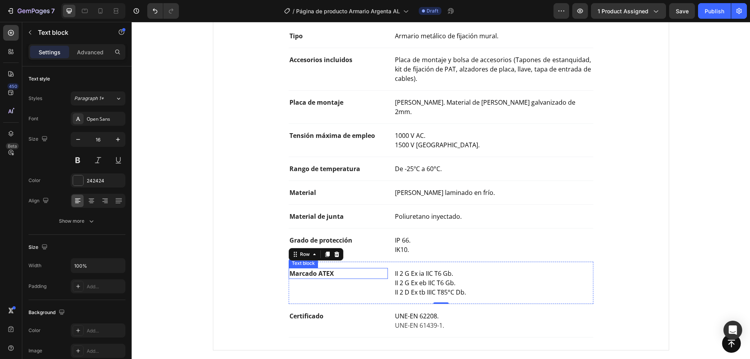
click at [328, 269] on strong "Marcado ATEX" at bounding box center [311, 273] width 45 height 9
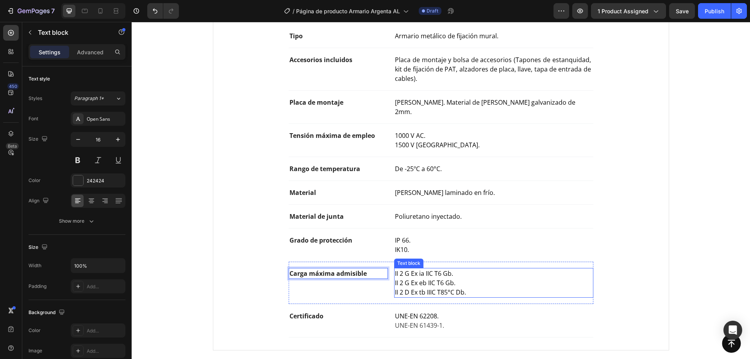
click at [458, 278] on p "II 2 G Ex eb IIC T6 Gb." at bounding box center [493, 282] width 197 height 9
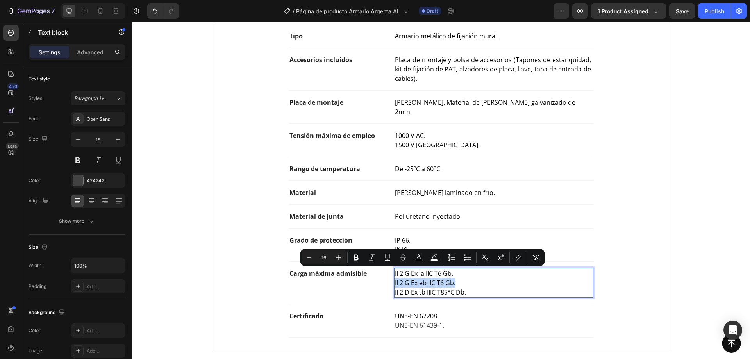
click at [438, 278] on span "II 2 G Ex eb IIC T6 Gb." at bounding box center [425, 282] width 61 height 9
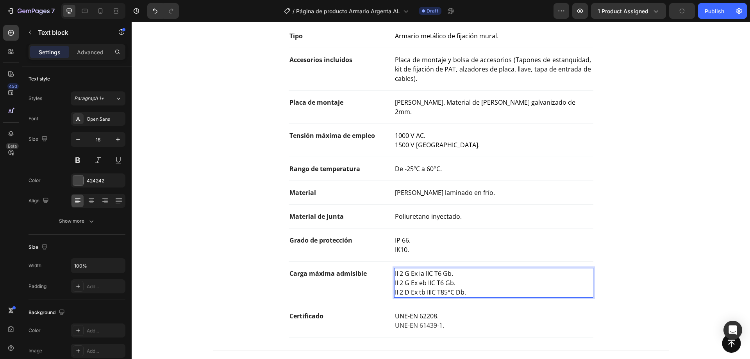
click at [445, 269] on span "II 2 G Ex ia IIC T6 Gb." at bounding box center [424, 273] width 58 height 9
click at [429, 278] on span "II 2 G Ex eb IIC T6 Gb." at bounding box center [425, 282] width 61 height 9
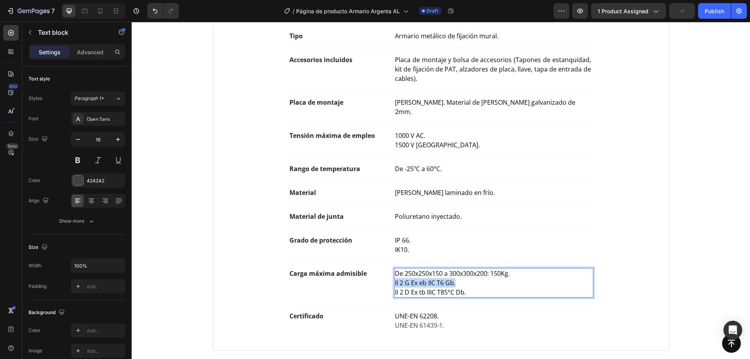
click at [429, 278] on span "II 2 G Ex eb IIC T6 Gb." at bounding box center [425, 282] width 61 height 9
click at [488, 269] on span "De 250x250x150 a 300x300x200: 150Kg." at bounding box center [452, 273] width 115 height 9
click at [446, 288] on span "II 2 D Ex tb IIIC T85°C Db." at bounding box center [430, 292] width 71 height 9
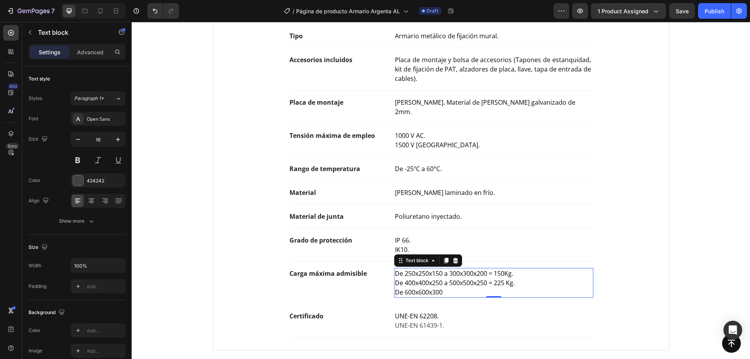
click at [449, 287] on p "De 600x600x300" at bounding box center [493, 291] width 197 height 9
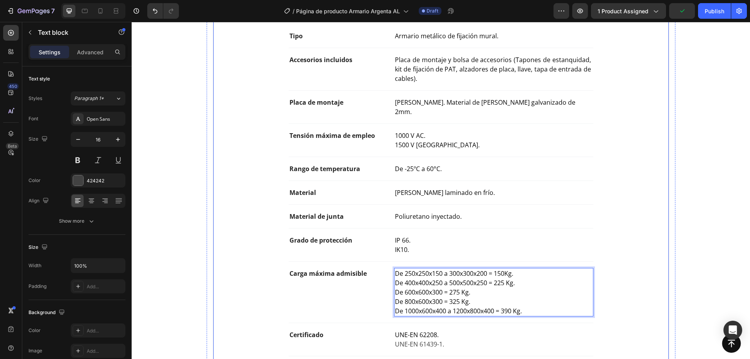
click at [593, 230] on div "Tipo Text block Armario metálico de fijación mural. Text block Row Accesorios i…" at bounding box center [441, 190] width 430 height 332
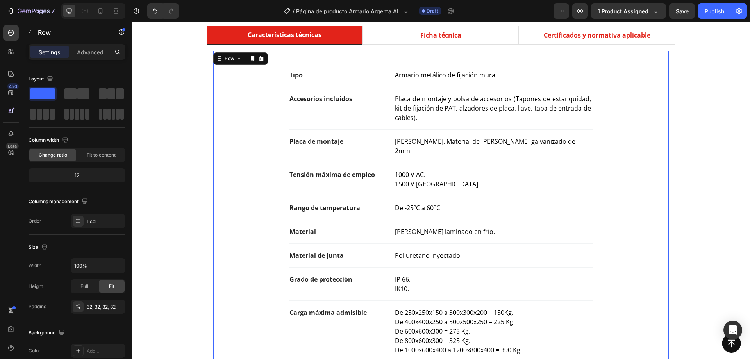
scroll to position [351, 0]
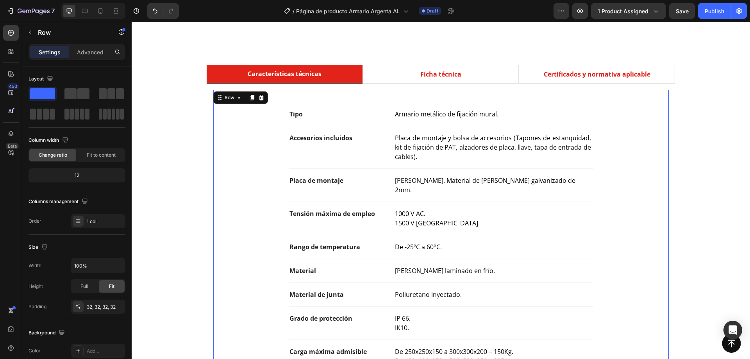
click at [169, 166] on div "Características técnicas Ficha técnica Certificados y normativa aplicable Tipo …" at bounding box center [440, 259] width 606 height 388
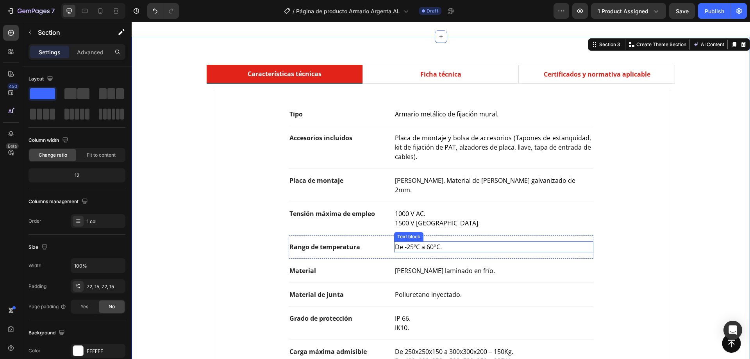
scroll to position [468, 0]
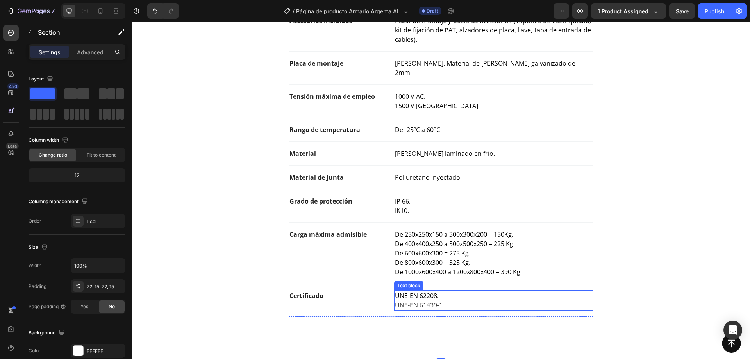
click at [415, 300] on p "UNE-EN 61439-1." at bounding box center [493, 304] width 197 height 9
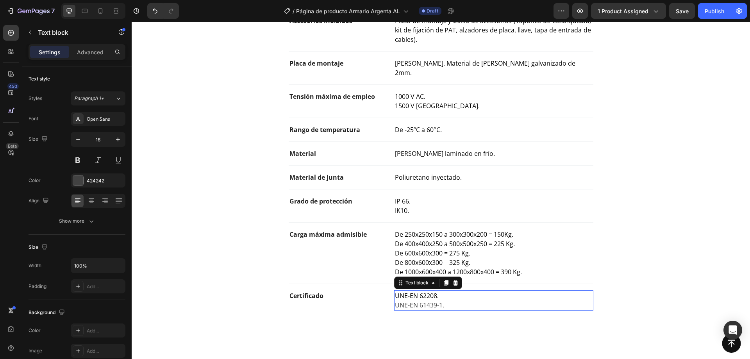
click at [415, 300] on p "UNE-EN 61439-1." at bounding box center [493, 304] width 197 height 9
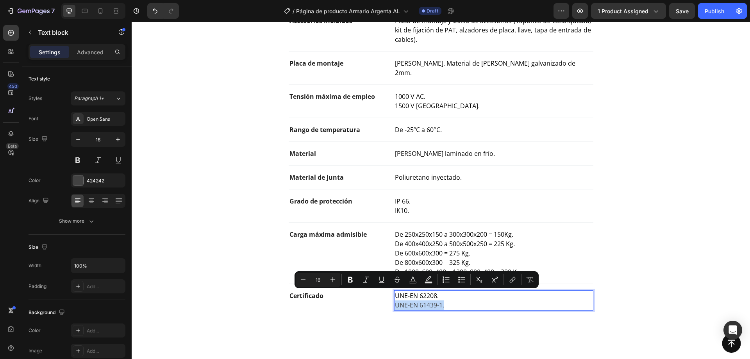
click at [451, 300] on p "UNE-EN 61439-1." at bounding box center [493, 304] width 197 height 9
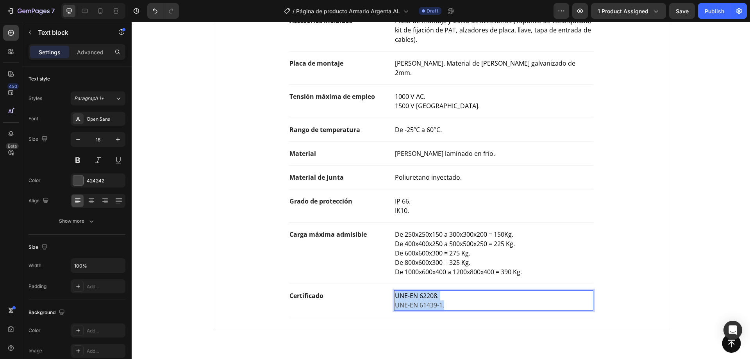
drag, startPoint x: 444, startPoint y: 294, endPoint x: 392, endPoint y: 283, distance: 53.1
click at [394, 290] on div "UNE-EN 62208. UNE-EN 61439-1." at bounding box center [493, 300] width 199 height 20
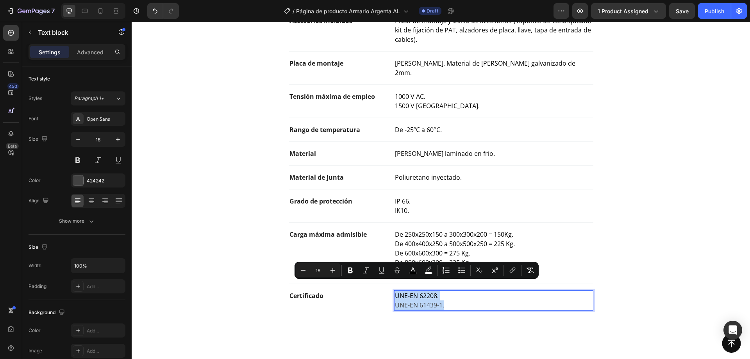
copy div "UNE-EN 62208. UNE-EN 61439-1."
click at [496, 125] on p "De -25ºC a 60°C." at bounding box center [493, 129] width 197 height 9
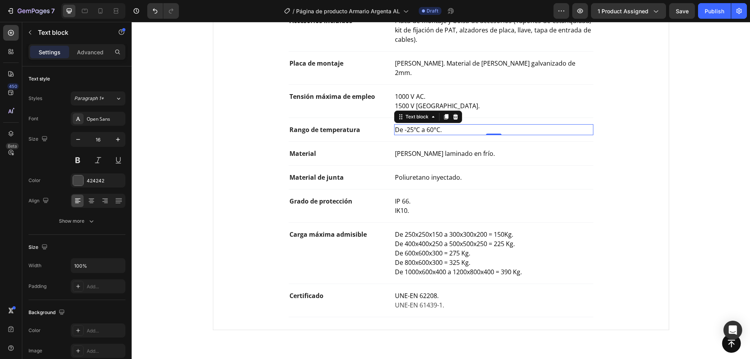
scroll to position [273, 0]
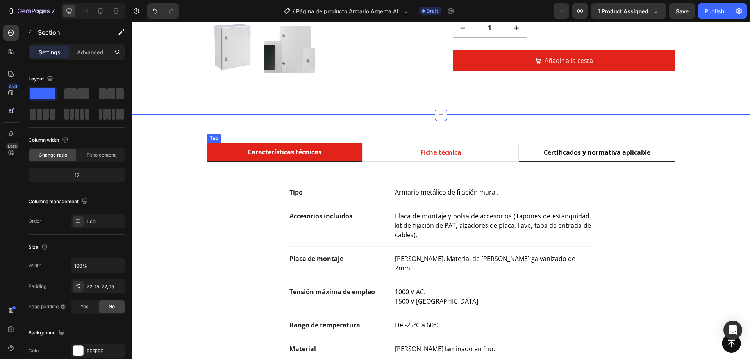
click at [538, 148] on li "Certificados y normativa aplicable" at bounding box center [596, 152] width 156 height 19
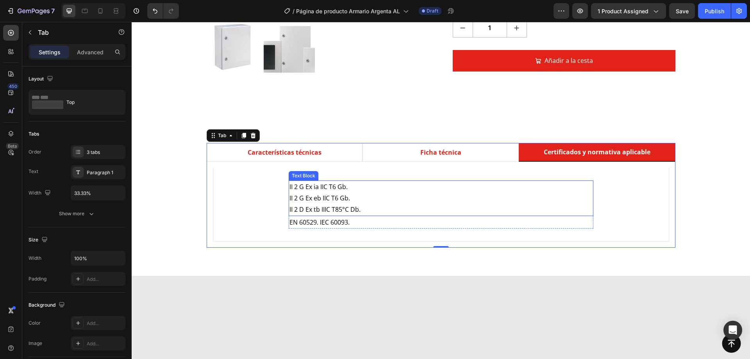
click at [329, 215] on p "II 2 D Ex tb IIIC T85°C Db." at bounding box center [440, 209] width 303 height 11
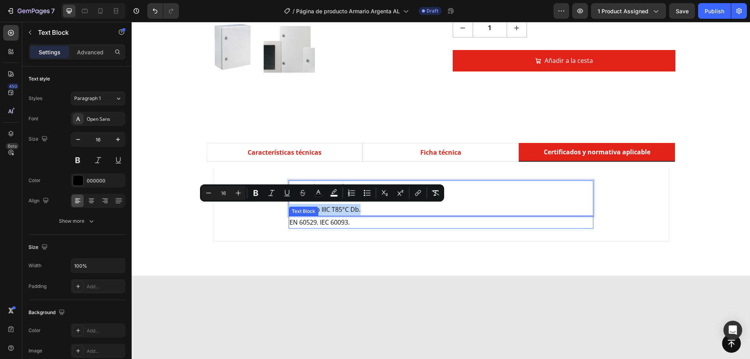
click at [353, 219] on p "EN 60529. IEC 60093." at bounding box center [440, 222] width 303 height 11
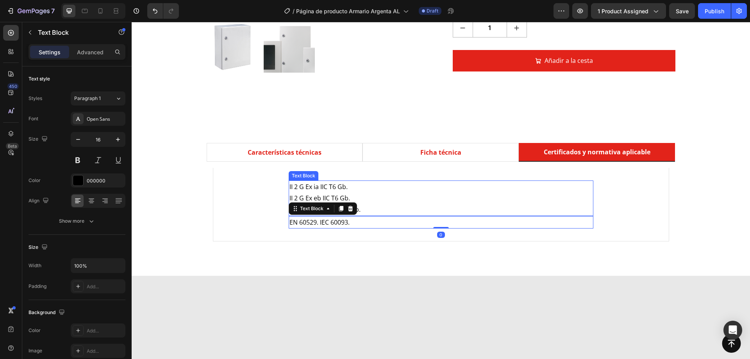
click at [357, 206] on span "II 2 D Ex tb IIIC T85°C Db." at bounding box center [324, 209] width 71 height 9
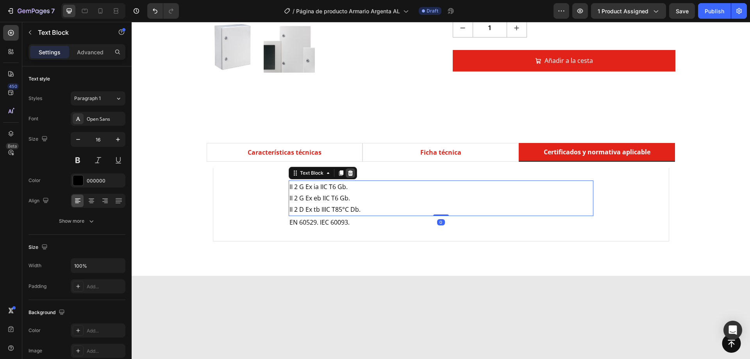
click at [347, 169] on div at bounding box center [350, 172] width 9 height 9
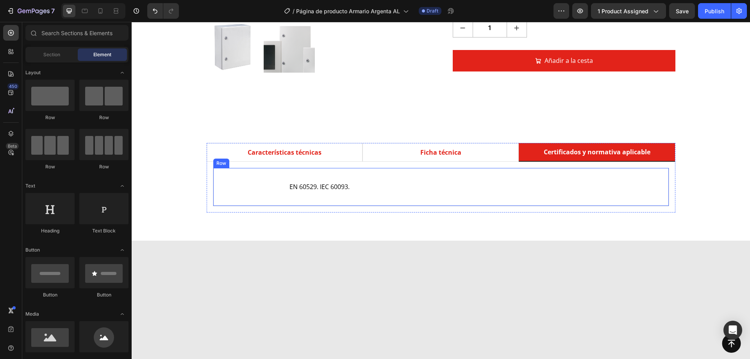
click at [352, 196] on div "EN 60529. IEC 60093. Text Block Row Row" at bounding box center [441, 187] width 456 height 38
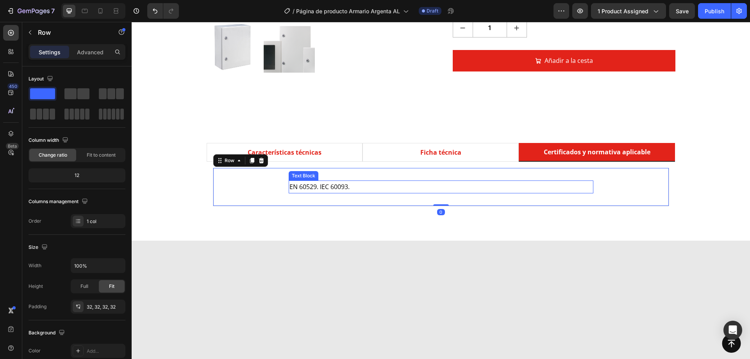
click at [347, 186] on span "EN 60529. IEC 60093." at bounding box center [319, 186] width 60 height 9
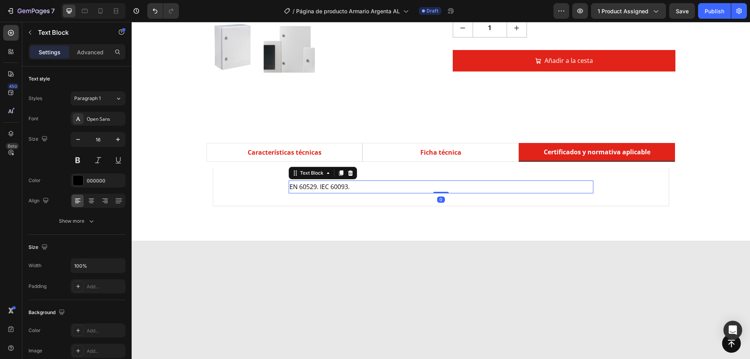
click at [347, 186] on span "EN 60529. IEC 60093." at bounding box center [319, 186] width 60 height 9
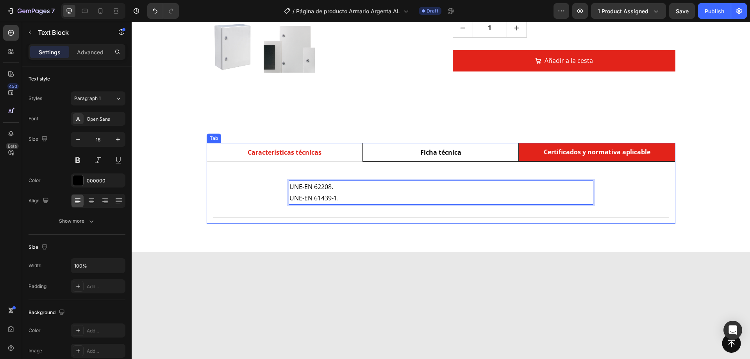
click at [378, 153] on li "Ficha técnica" at bounding box center [440, 152] width 156 height 19
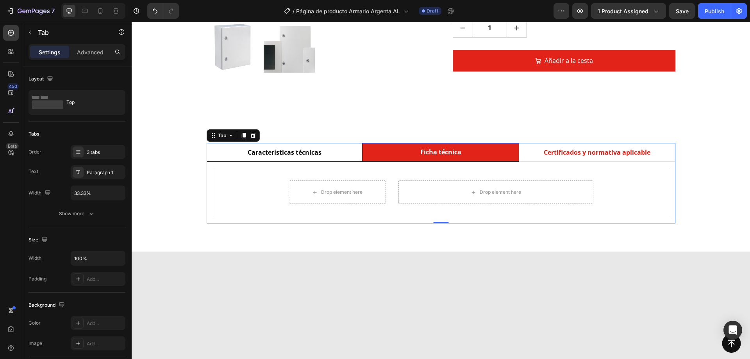
click at [342, 155] on li "Características técnicas" at bounding box center [285, 152] width 156 height 19
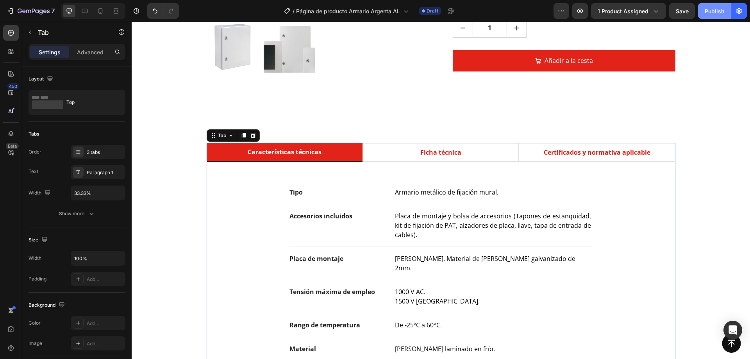
click at [703, 13] on button "Publish" at bounding box center [714, 11] width 33 height 16
click at [555, 9] on button "button" at bounding box center [561, 11] width 16 height 16
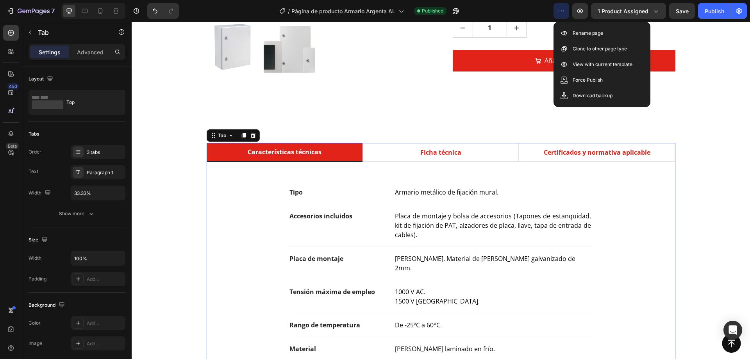
click at [531, 13] on div "/ Página de producto Armario Argenta AL Published" at bounding box center [369, 11] width 368 height 16
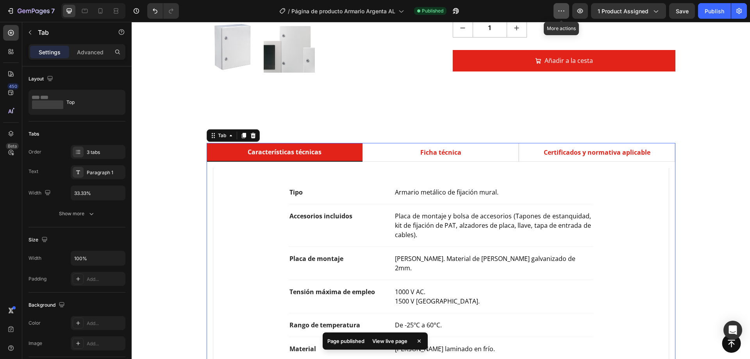
click at [564, 14] on icon "button" at bounding box center [561, 11] width 8 height 8
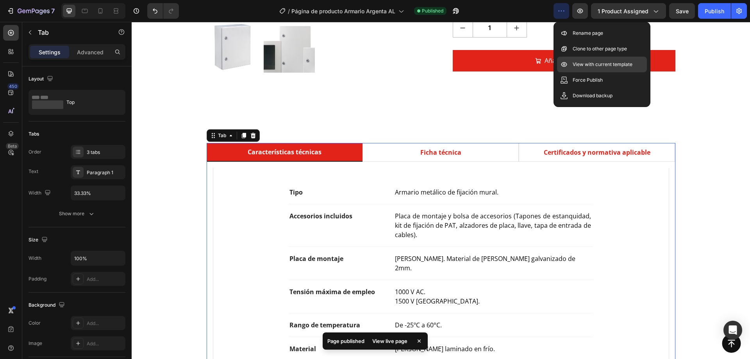
click at [583, 63] on p "View with current template" at bounding box center [602, 65] width 60 height 8
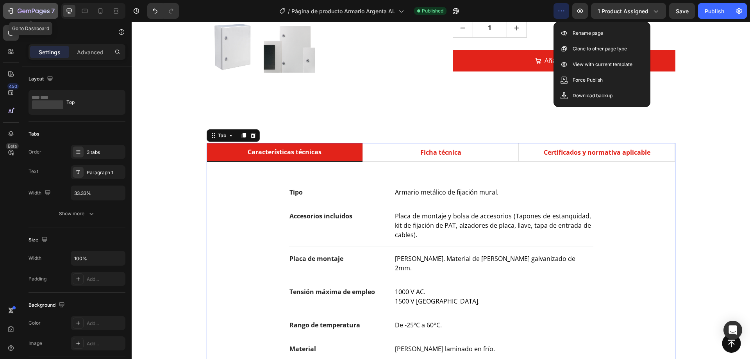
click at [33, 7] on div "7" at bounding box center [36, 10] width 37 height 9
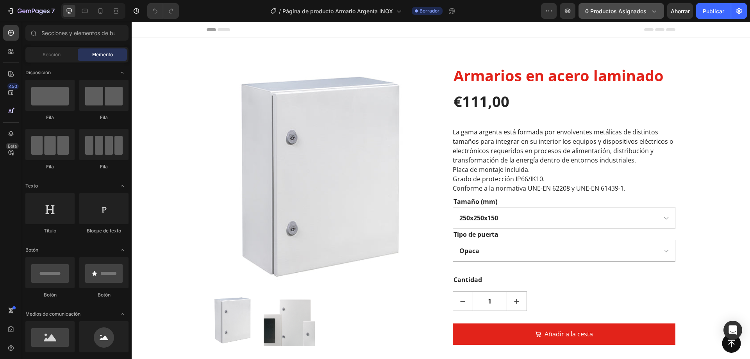
click at [632, 8] on font "0 productos asignados" at bounding box center [615, 11] width 61 height 7
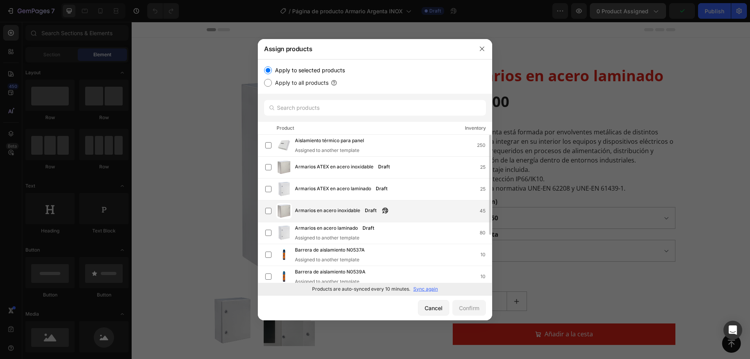
click at [325, 210] on span "Armarios en acero inoxidable" at bounding box center [327, 211] width 65 height 9
click at [468, 303] on button "Confirm" at bounding box center [469, 308] width 34 height 16
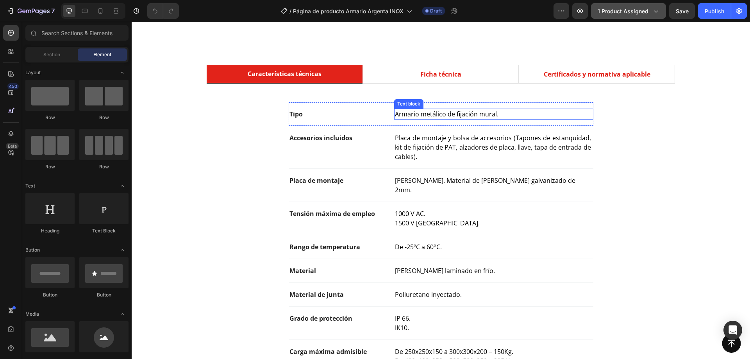
scroll to position [390, 0]
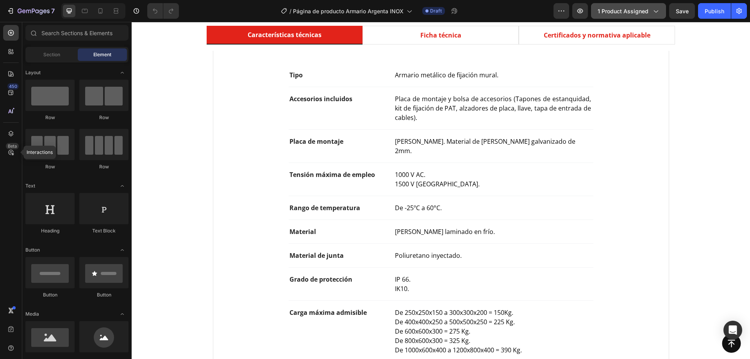
click at [445, 274] on p "IP 66." at bounding box center [493, 278] width 197 height 9
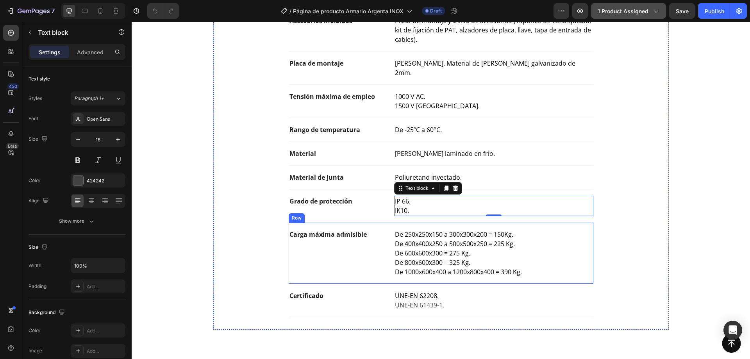
scroll to position [547, 0]
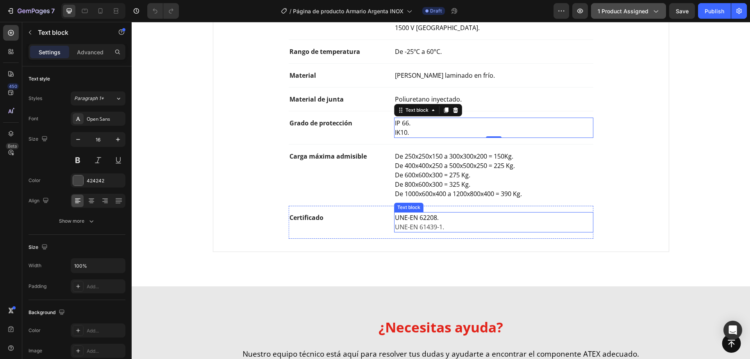
click at [465, 222] on p "UNE-EN 61439-1." at bounding box center [493, 226] width 197 height 9
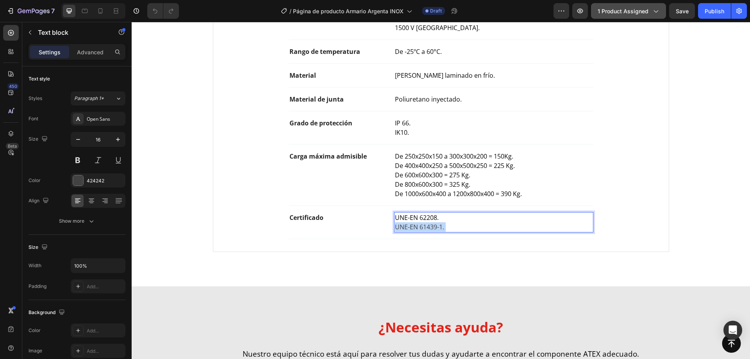
drag, startPoint x: 448, startPoint y: 221, endPoint x: 399, endPoint y: 221, distance: 48.8
click at [399, 222] on p "UNE-EN 61439-1." at bounding box center [493, 226] width 197 height 9
drag, startPoint x: 429, startPoint y: 217, endPoint x: 391, endPoint y: 220, distance: 38.8
click at [394, 220] on div "UNE-EN 62208. UNE-EN 61439-1." at bounding box center [493, 222] width 199 height 20
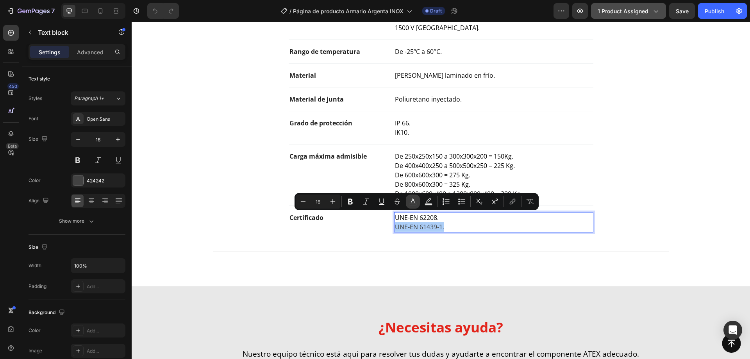
click at [409, 202] on icon "Editor contextual toolbar" at bounding box center [413, 202] width 8 height 8
type input "424242"
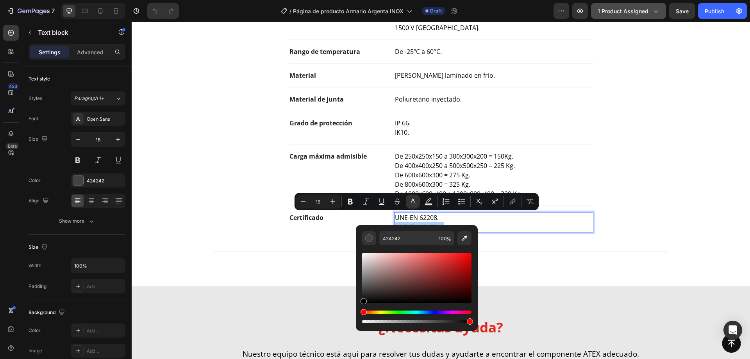
drag, startPoint x: 367, startPoint y: 294, endPoint x: 357, endPoint y: 317, distance: 25.5
click at [357, 317] on div "424242 100 %" at bounding box center [417, 275] width 122 height 100
type input "000000"
click at [501, 222] on p "UNE-EN 61439-1." at bounding box center [493, 226] width 197 height 9
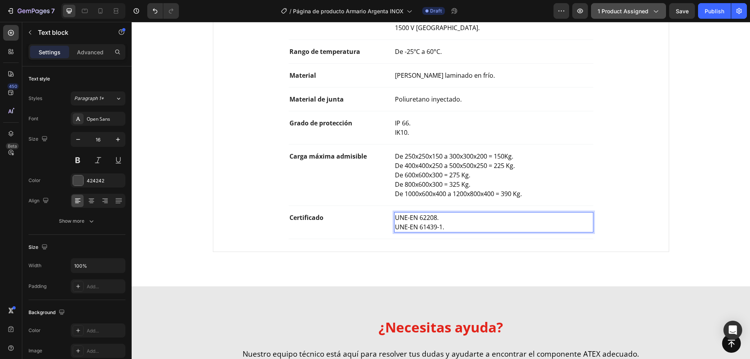
click at [424, 213] on span "UNE-EN 62208." at bounding box center [417, 217] width 44 height 9
click at [422, 213] on span "UNE-EN 62208." at bounding box center [417, 217] width 44 height 9
click at [422, 223] on span "UNE-EN 61439-1." at bounding box center [419, 227] width 49 height 9
click at [433, 213] on span "UNE-EN 62208." at bounding box center [417, 217] width 44 height 9
click at [426, 223] on span "UNE-EN 61439-1." at bounding box center [419, 227] width 49 height 9
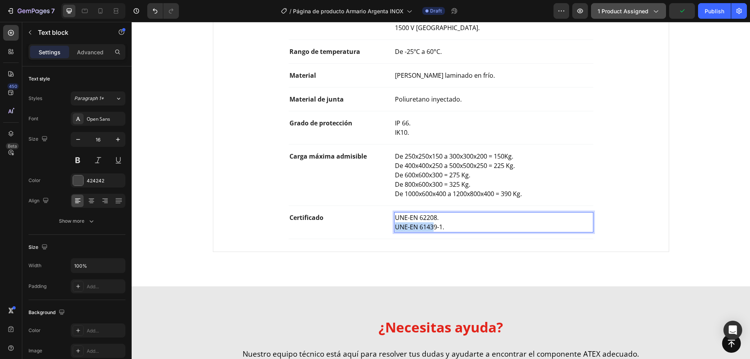
drag, startPoint x: 431, startPoint y: 216, endPoint x: 392, endPoint y: 217, distance: 39.0
click at [395, 223] on span "UNE-EN 61439-1." at bounding box center [419, 227] width 49 height 9
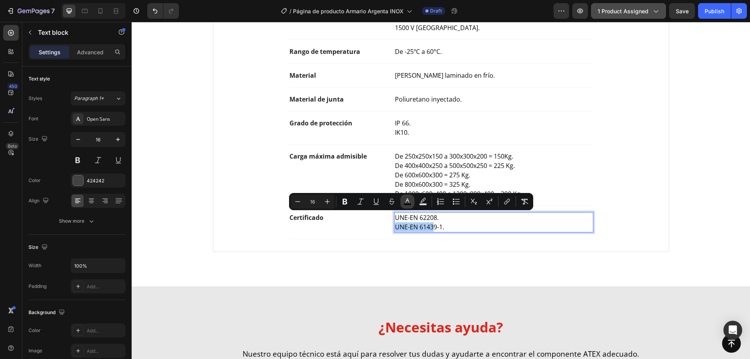
click at [412, 203] on button "color" at bounding box center [407, 201] width 14 height 14
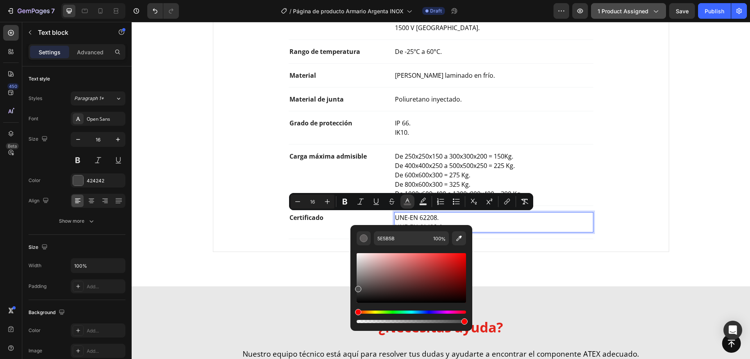
type input "4C4C4C"
drag, startPoint x: 489, startPoint y: 320, endPoint x: 329, endPoint y: 320, distance: 160.1
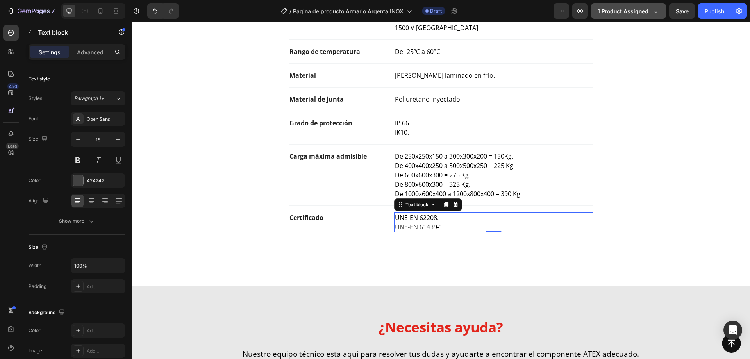
click at [420, 223] on span "UNE-EN 6143" at bounding box center [414, 227] width 39 height 9
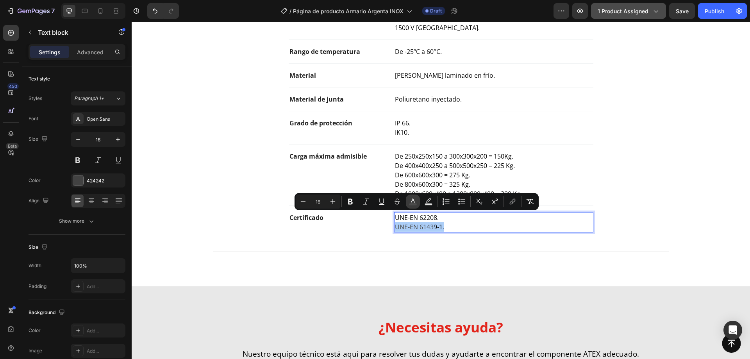
drag, startPoint x: 284, startPoint y: 194, endPoint x: 411, endPoint y: 203, distance: 127.3
click at [411, 203] on rect "Editor contextual toolbar" at bounding box center [412, 204] width 7 height 2
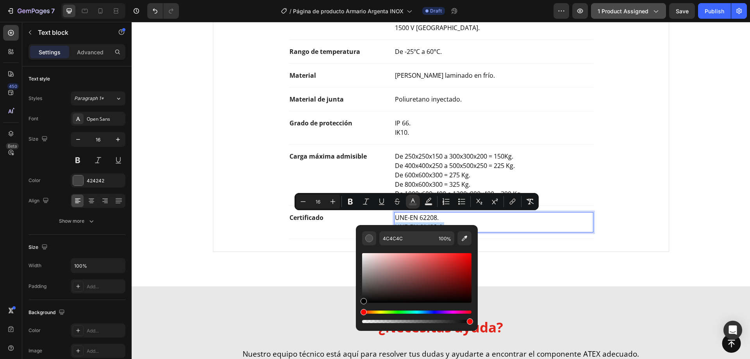
type input "000000"
drag, startPoint x: 502, startPoint y: 319, endPoint x: 354, endPoint y: 308, distance: 148.4
click at [526, 222] on p "UNE-EN 61439-1." at bounding box center [493, 226] width 197 height 9
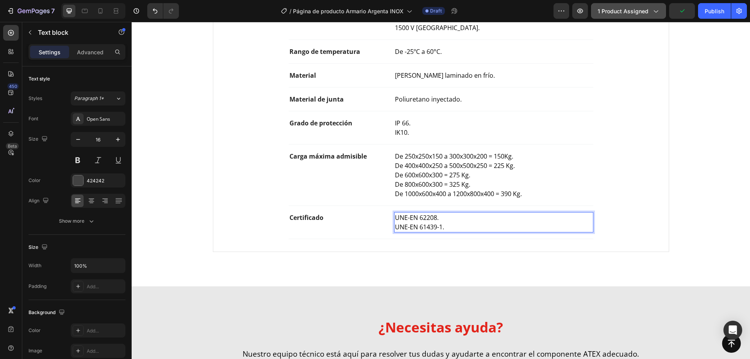
click at [422, 213] on span "UNE-EN 62208." at bounding box center [417, 217] width 44 height 9
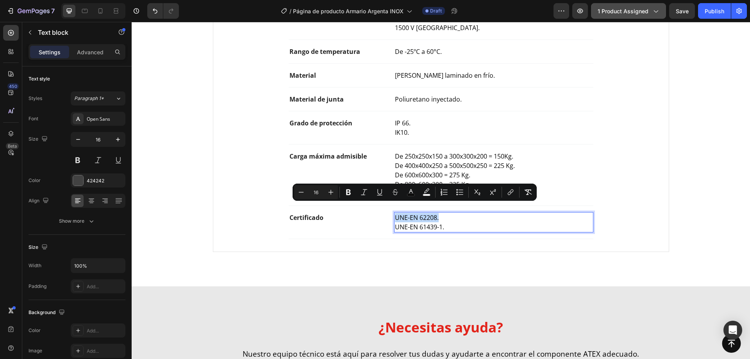
click at [422, 213] on span "UNE-EN 62208." at bounding box center [417, 217] width 44 height 9
click at [404, 195] on button "color" at bounding box center [411, 192] width 14 height 14
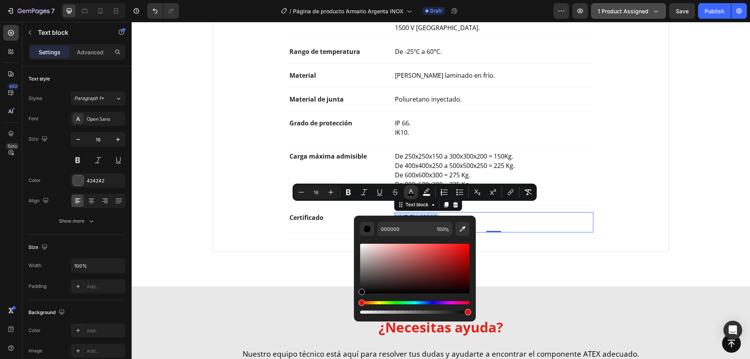
click at [538, 222] on p "UNE-EN 61439-1." at bounding box center [493, 226] width 197 height 9
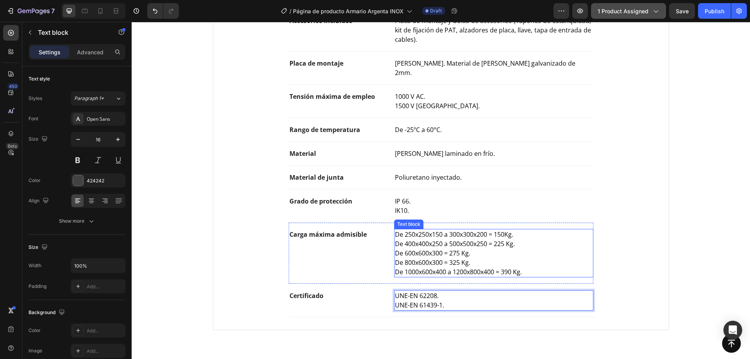
scroll to position [508, 0]
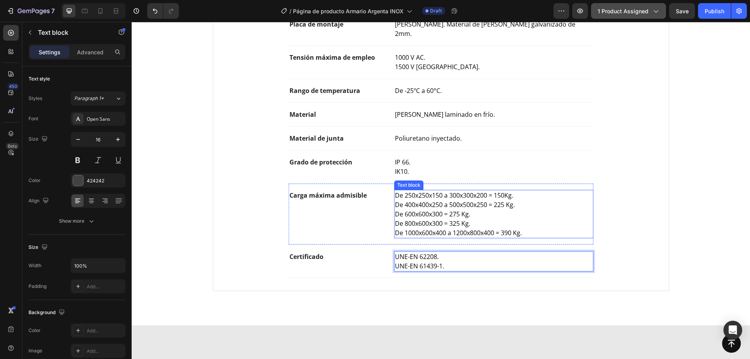
click at [444, 191] on span "De 250x250x150 a 300x300x200 = 150Kg." at bounding box center [454, 195] width 118 height 9
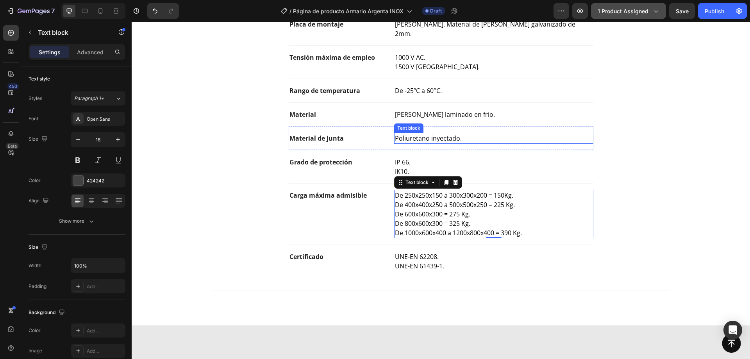
click at [533, 126] on div "Material de junta Text block Poliuretano inyectado. Text block Row" at bounding box center [441, 138] width 305 height 24
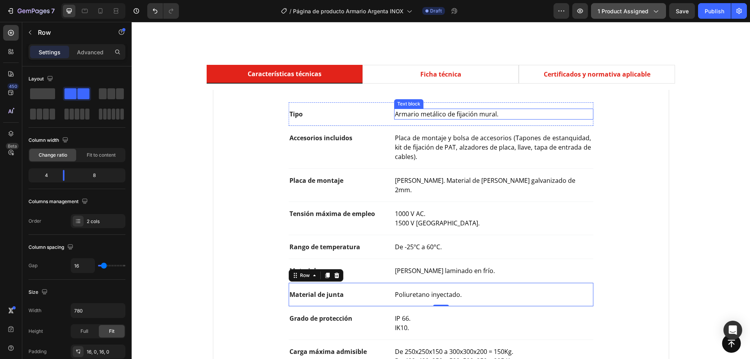
scroll to position [429, 0]
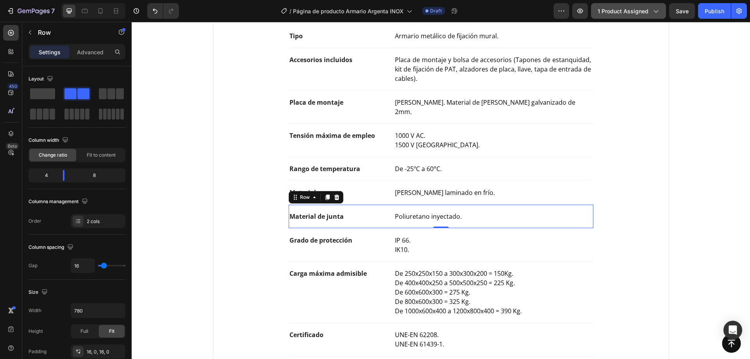
click at [454, 332] on div "Button Sticky" at bounding box center [441, 343] width 618 height 31
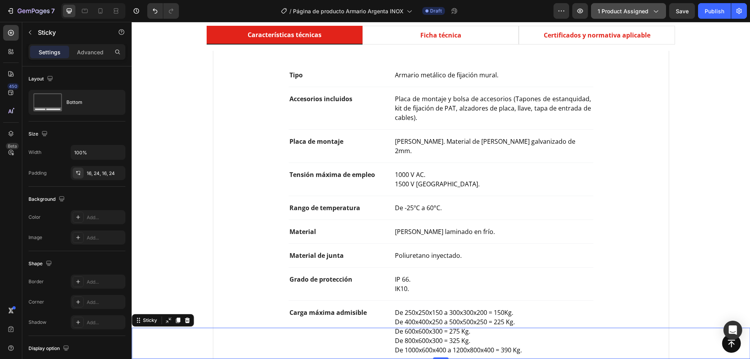
scroll to position [508, 0]
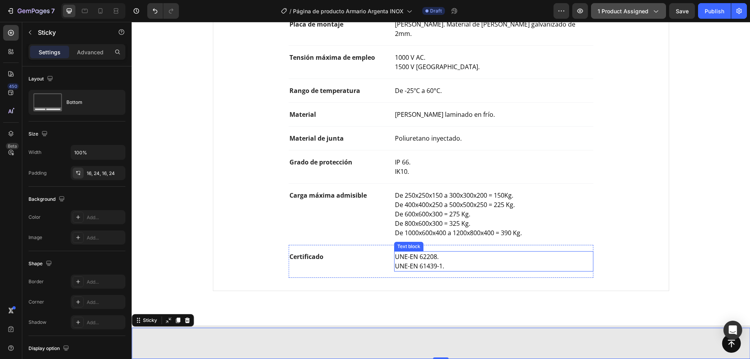
click at [436, 262] on span "UNE-EN 61439-1." at bounding box center [419, 266] width 49 height 9
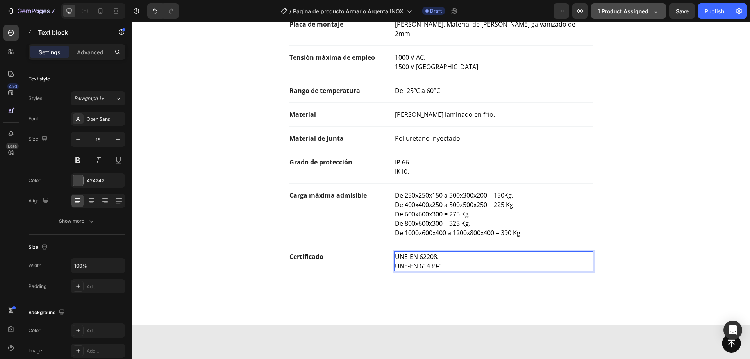
click at [445, 261] on p "UNE-EN 61439-1." at bounding box center [493, 265] width 197 height 9
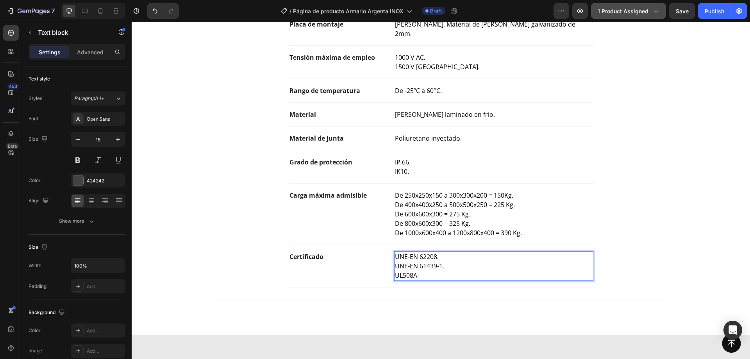
click at [170, 192] on div "Características técnicas Ficha técnica Certificados y normativa aplicable Tipo …" at bounding box center [440, 108] width 606 height 398
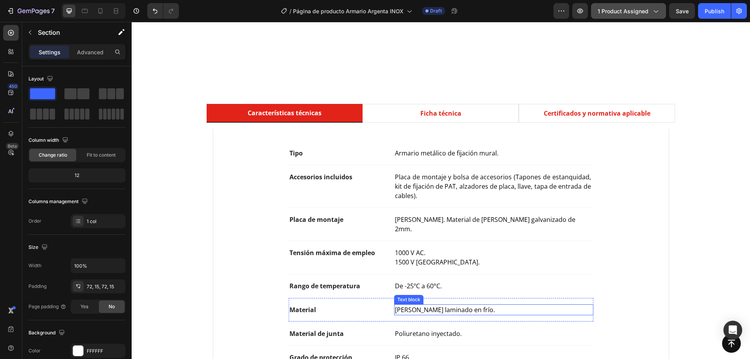
scroll to position [390, 0]
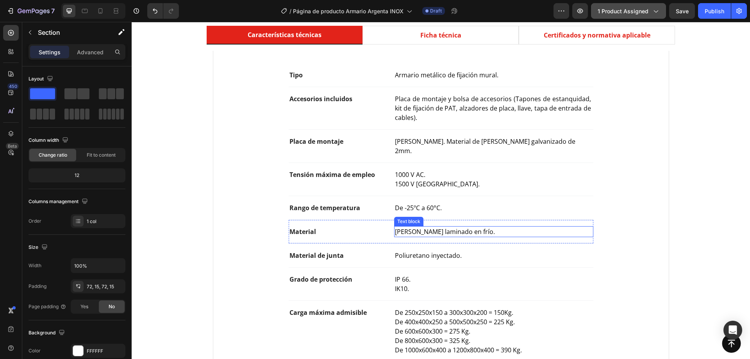
click at [450, 227] on span "[PERSON_NAME] laminado en frío." at bounding box center [445, 231] width 100 height 9
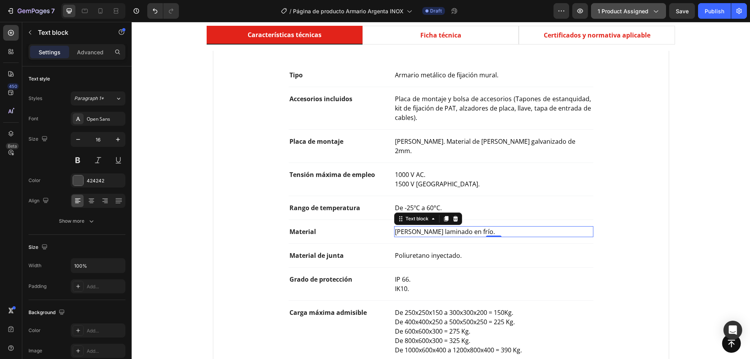
click at [438, 227] on span "[PERSON_NAME] laminado en frío." at bounding box center [445, 231] width 100 height 9
drag, startPoint x: 470, startPoint y: 223, endPoint x: 477, endPoint y: 223, distance: 7.0
click at [470, 227] on span "[PERSON_NAME] laminado en frío." at bounding box center [445, 231] width 100 height 9
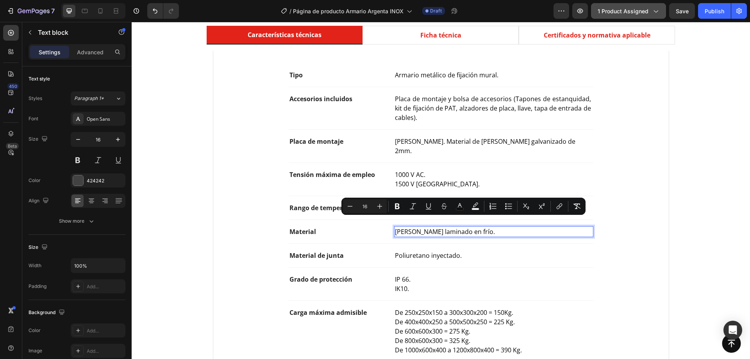
drag, startPoint x: 486, startPoint y: 223, endPoint x: 438, endPoint y: 221, distance: 47.3
click at [438, 227] on p "[PERSON_NAME] laminado en frío." at bounding box center [493, 231] width 197 height 9
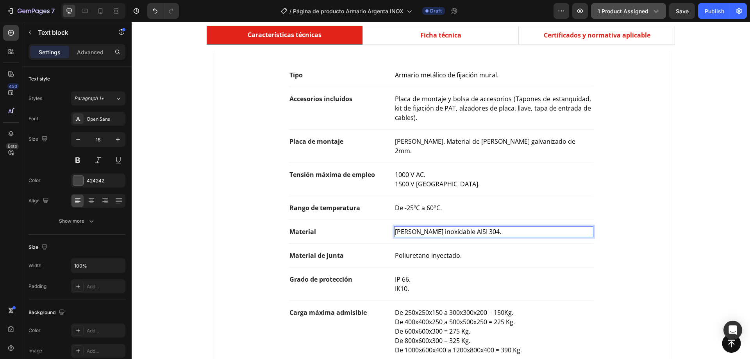
click at [553, 119] on p "Placa de montaje y bolsa de accesorios (Tapones de estanquidad, kit de fijación…" at bounding box center [493, 108] width 197 height 28
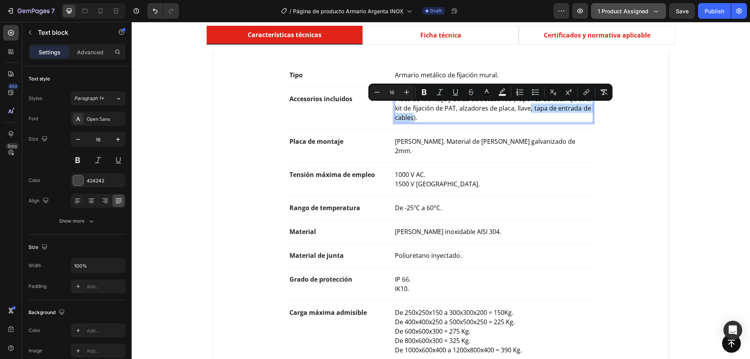
drag, startPoint x: 410, startPoint y: 118, endPoint x: 527, endPoint y: 105, distance: 118.2
click at [527, 105] on span "Placa de montaje y bolsa de accesorios (Tapones de estanquidad, kit de fijación…" at bounding box center [493, 107] width 197 height 27
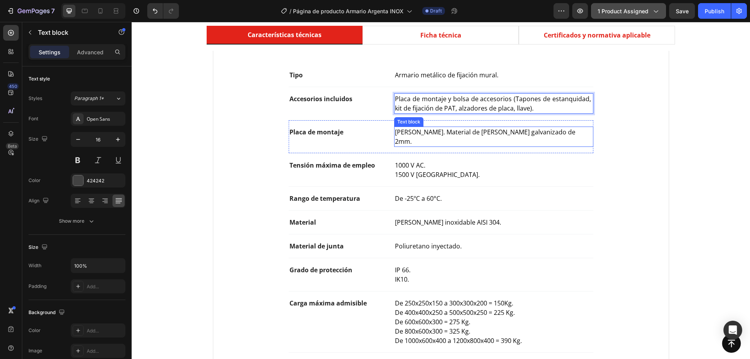
click at [531, 134] on p "[PERSON_NAME]. Material de [PERSON_NAME] galvanizado de 2mm." at bounding box center [493, 136] width 197 height 19
click at [513, 110] on span "Placa de montaje y bolsa de accesorios (Tapones de estanquidad, kit de fijación…" at bounding box center [493, 103] width 197 height 18
click at [511, 110] on span "Placa de montaje y bolsa de accesorios (Tapones de estanquidad, kit de fijación…" at bounding box center [493, 103] width 197 height 18
click at [521, 141] on div "Placa de montaje Text block Lisa. Material de chapa de acero galvanizado de 2mm…" at bounding box center [441, 136] width 305 height 33
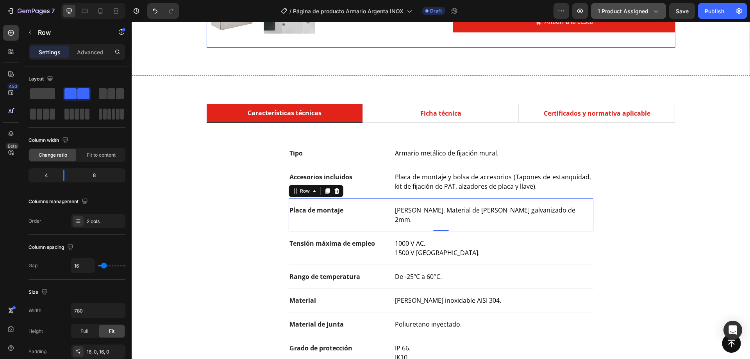
scroll to position [429, 0]
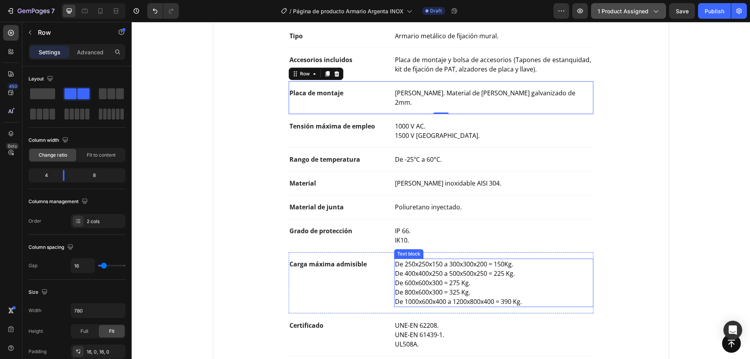
click at [419, 260] on span "De 250x250x150 a 300x300x200 = 150Kg." at bounding box center [454, 264] width 118 height 9
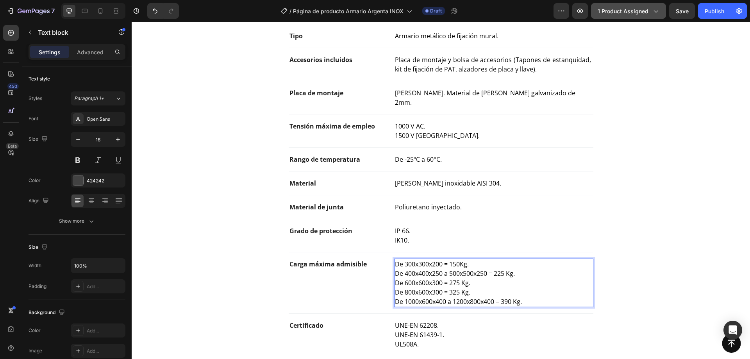
click at [455, 260] on span "De 300x300x200 = 150Kg." at bounding box center [432, 264] width 74 height 9
click at [420, 269] on span "De 400x400x250 a 500x500x250 = 225 Kg." at bounding box center [455, 273] width 120 height 9
click at [465, 269] on span "De 400x400x250 a 500x500x250 = 225 Kg." at bounding box center [455, 273] width 120 height 9
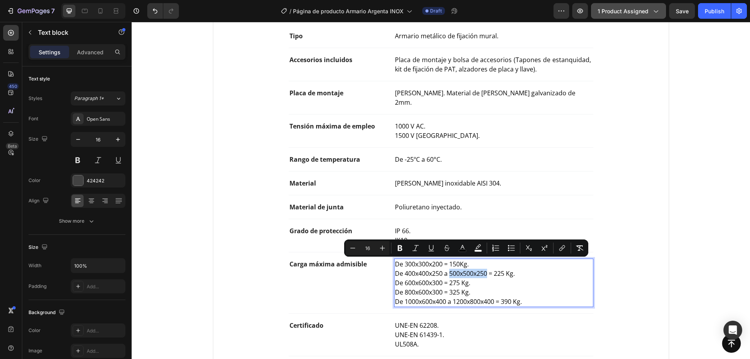
click at [462, 269] on span "De 400x400x250 a 500x500x250 = 225 Kg." at bounding box center [455, 273] width 120 height 9
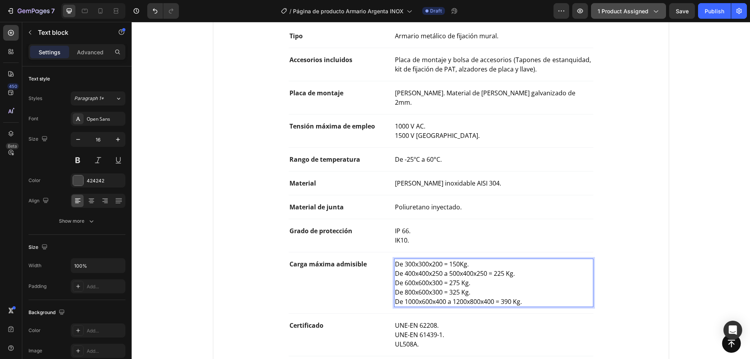
click at [436, 278] on span "De 600x600x300 = 275 Kg." at bounding box center [432, 282] width 75 height 9
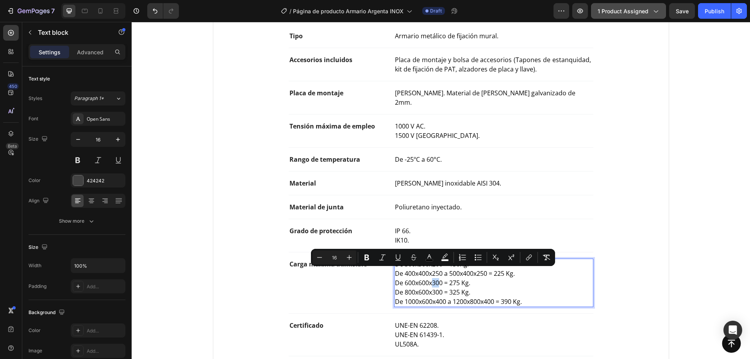
drag, startPoint x: 436, startPoint y: 274, endPoint x: 431, endPoint y: 274, distance: 5.1
click at [431, 278] on span "De 600x600x300 = 275 Kg." at bounding box center [432, 282] width 75 height 9
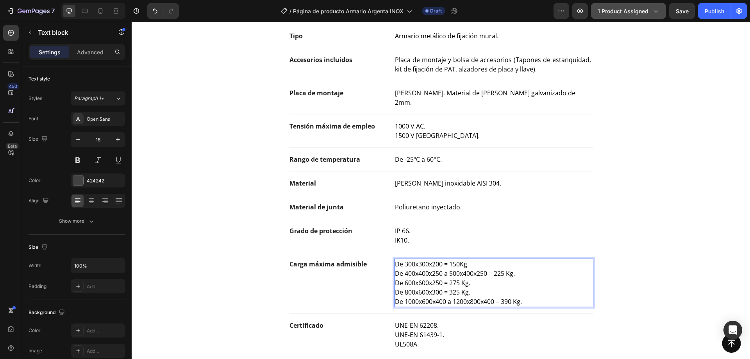
click at [441, 278] on span "De 600x600x250 = 275 Kg." at bounding box center [432, 282] width 75 height 9
click at [492, 278] on span "De 600x600x250 a 800x600x300 = 275 Kg." at bounding box center [455, 282] width 120 height 9
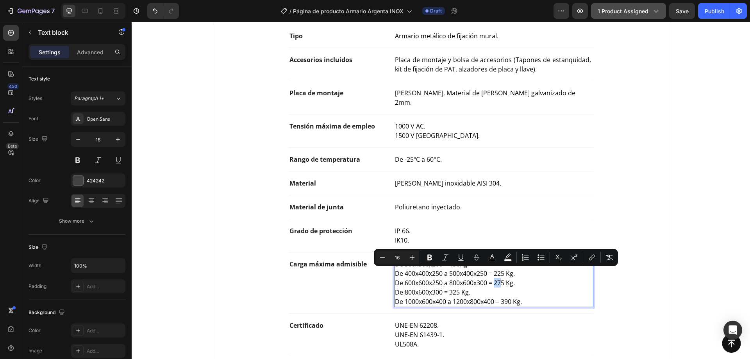
drag, startPoint x: 499, startPoint y: 274, endPoint x: 493, endPoint y: 274, distance: 5.9
click at [493, 278] on span "De 600x600x250 a 800x600x300 = 275 Kg." at bounding box center [455, 282] width 120 height 9
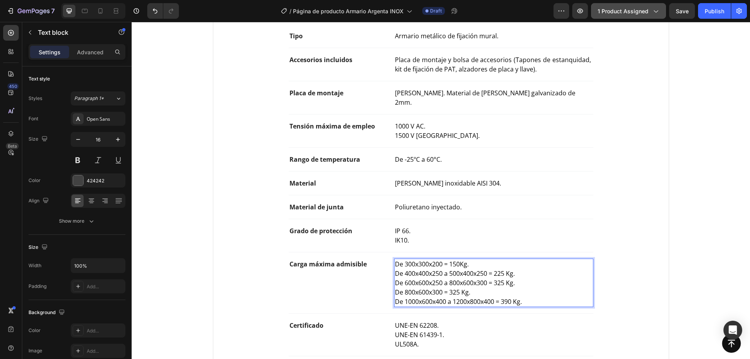
click at [525, 297] on p "De 1000x600x400 a 1200x800x400 = 390 Kg." at bounding box center [493, 301] width 197 height 9
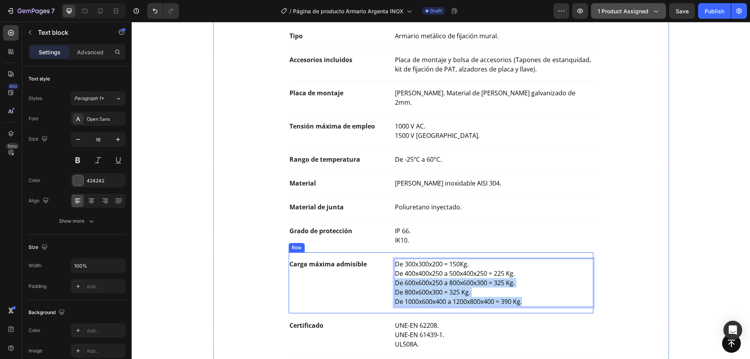
drag, startPoint x: 525, startPoint y: 293, endPoint x: 383, endPoint y: 278, distance: 143.3
click at [383, 278] on div "Carga máxima admisible Text block De 300x300x200 = 150Kg. De 400x400x250 a 500x…" at bounding box center [441, 282] width 305 height 61
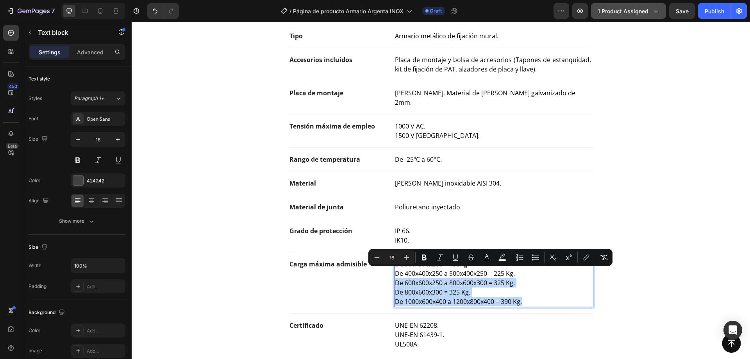
drag, startPoint x: 457, startPoint y: 289, endPoint x: 499, endPoint y: 289, distance: 41.4
click at [458, 297] on span "De 1000x600x400 a 1200x800x400 = 390 Kg." at bounding box center [458, 301] width 127 height 9
click at [543, 297] on p "De 1000x600x400 a 1200x800x400 = 390 Kg." at bounding box center [493, 301] width 197 height 9
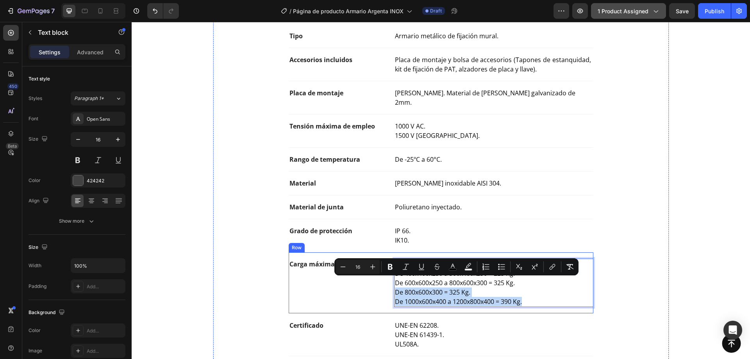
drag, startPoint x: 526, startPoint y: 294, endPoint x: 390, endPoint y: 283, distance: 136.7
click at [390, 283] on div "Carga máxima admisible Text block De 300x300x200 = 150Kg. De 400x400x250 a 500x…" at bounding box center [441, 282] width 305 height 61
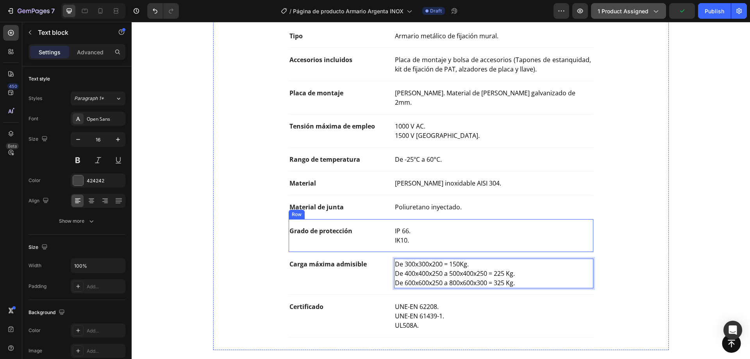
click at [438, 236] on div "IP 66. IK10." at bounding box center [493, 235] width 199 height 20
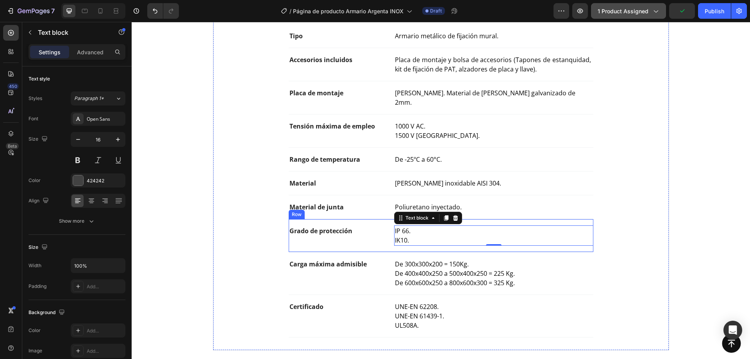
click at [420, 240] on div "Grado de protección Text block IP 66. IK10. Text block 0 Row" at bounding box center [441, 235] width 305 height 33
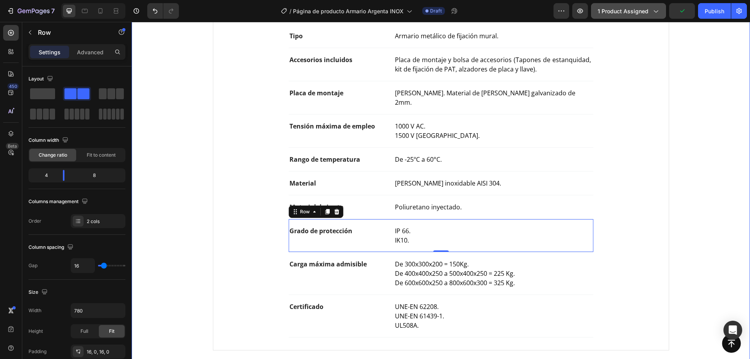
click at [181, 231] on div "Características técnicas Ficha técnica Certificados y normativa aplicable Tipo …" at bounding box center [440, 172] width 606 height 370
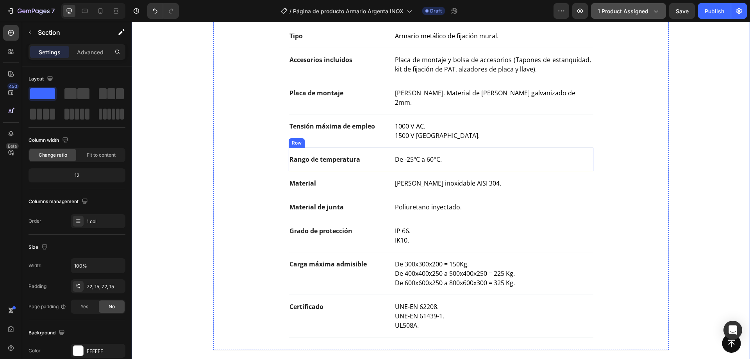
scroll to position [351, 0]
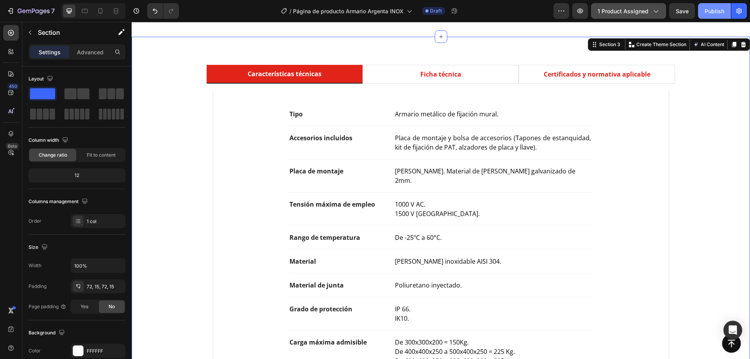
click at [709, 18] on button "Publish" at bounding box center [714, 11] width 33 height 16
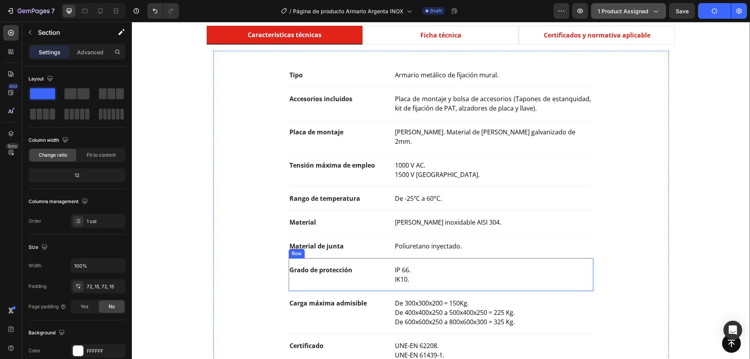
scroll to position [429, 0]
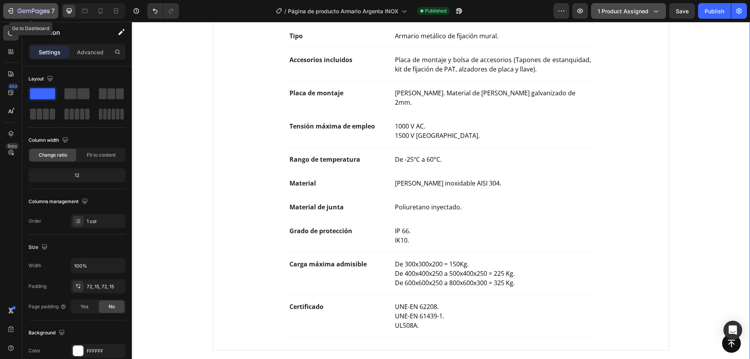
click at [45, 7] on div "7" at bounding box center [36, 10] width 37 height 9
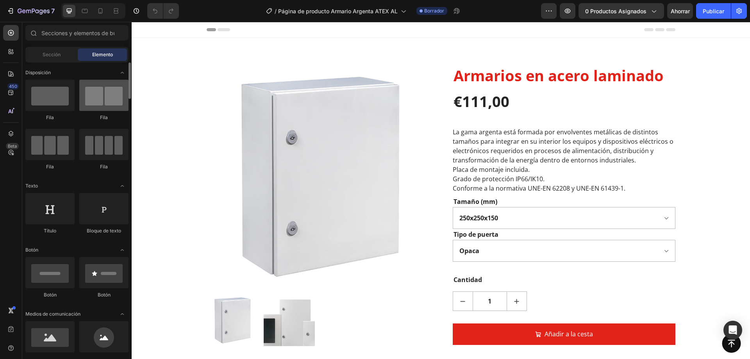
click at [80, 85] on div at bounding box center [103, 95] width 49 height 31
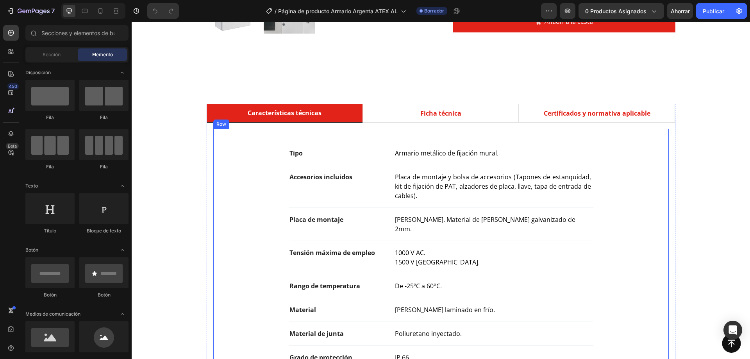
scroll to position [390, 0]
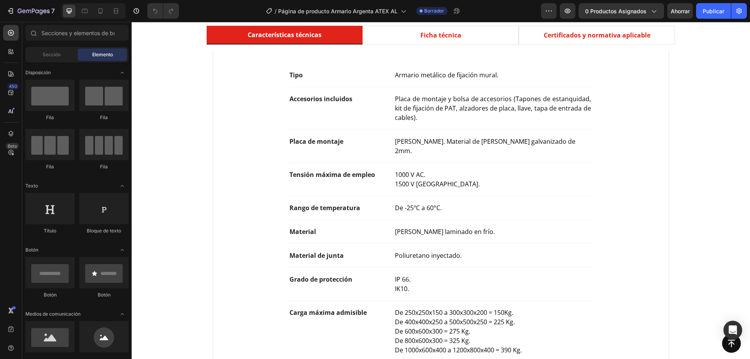
click at [180, 100] on div "Características técnicas Ficha técnica Certificados y normativa aplicable Tipo …" at bounding box center [440, 220] width 606 height 388
